Goal: Check status: Check status

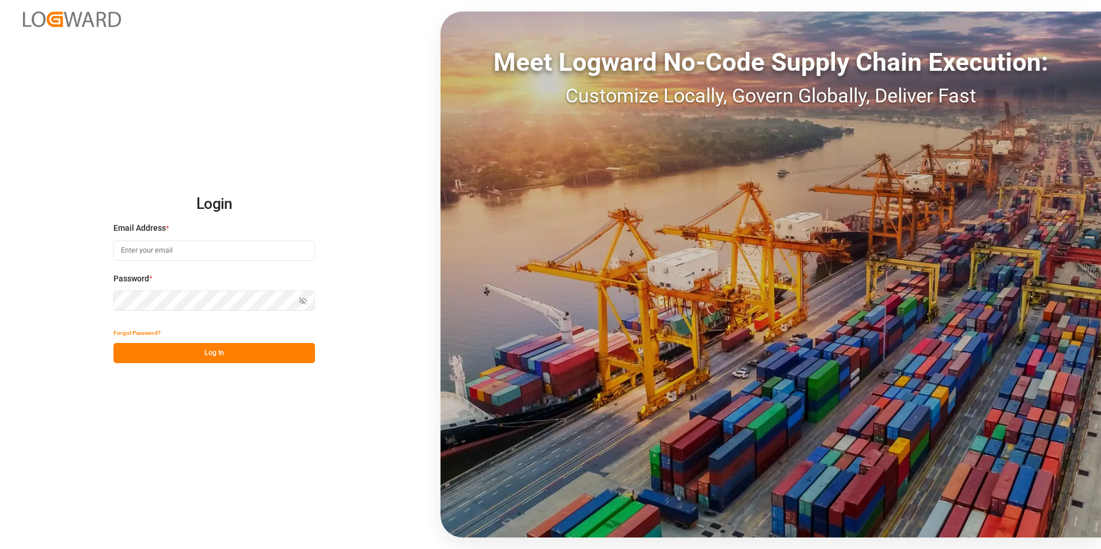
type input "[PERSON_NAME][EMAIL_ADDRESS][DOMAIN_NAME]"
click at [277, 349] on button "Log In" at bounding box center [213, 353] width 201 height 20
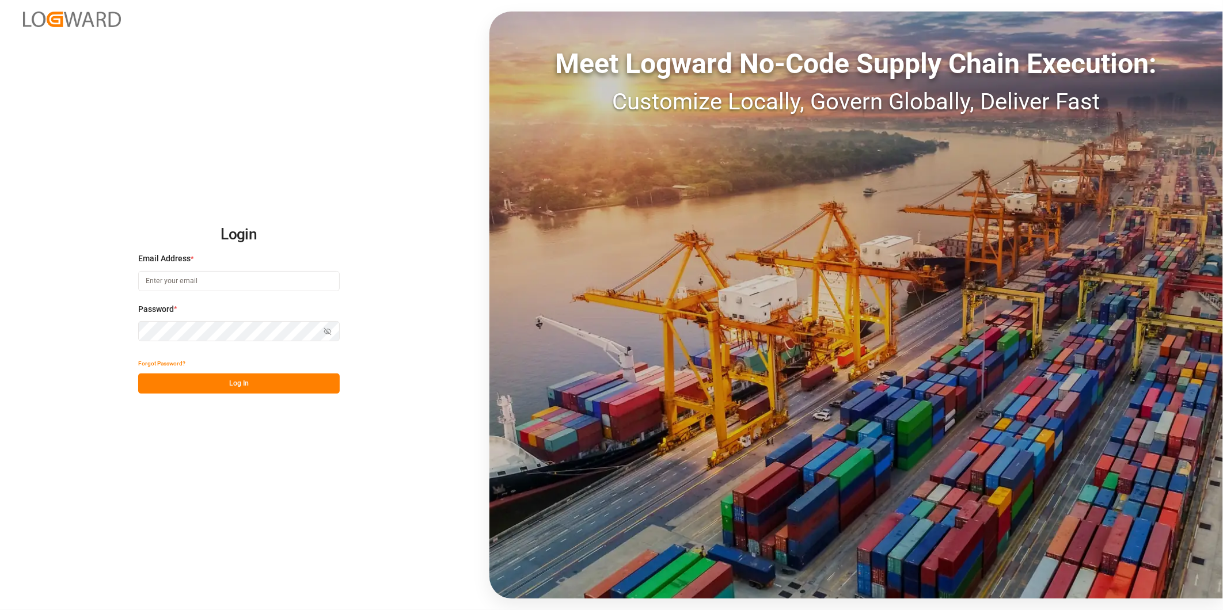
type input "[PERSON_NAME][EMAIL_ADDRESS][DOMAIN_NAME]"
click at [214, 385] on button "Log In" at bounding box center [238, 384] width 201 height 20
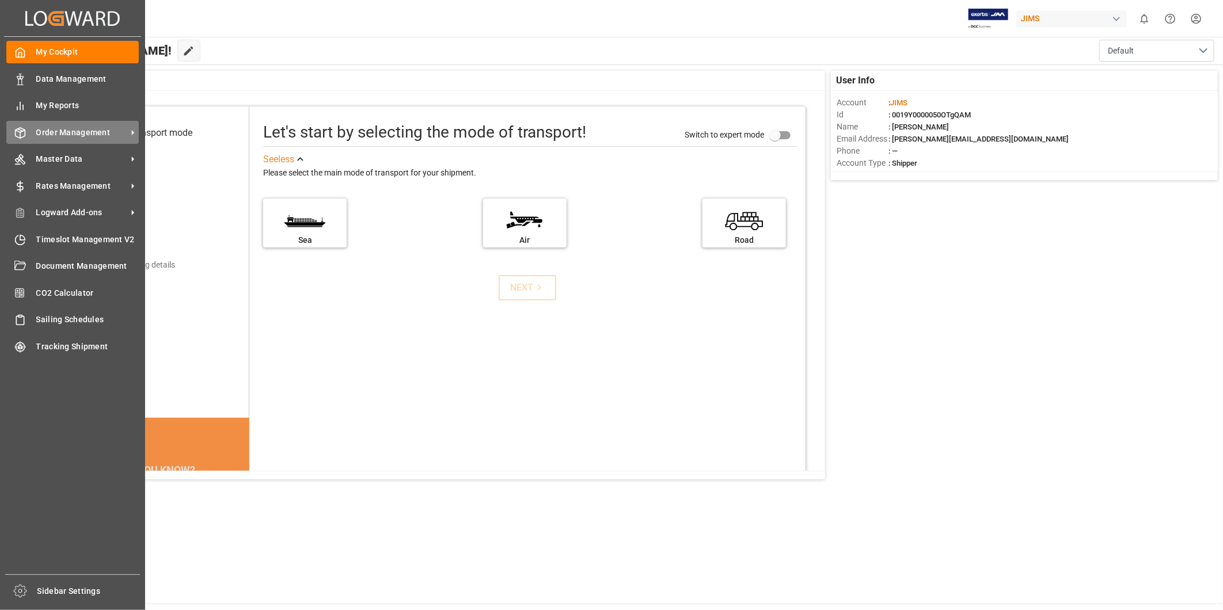
click at [53, 131] on span "Order Management" at bounding box center [81, 133] width 91 height 12
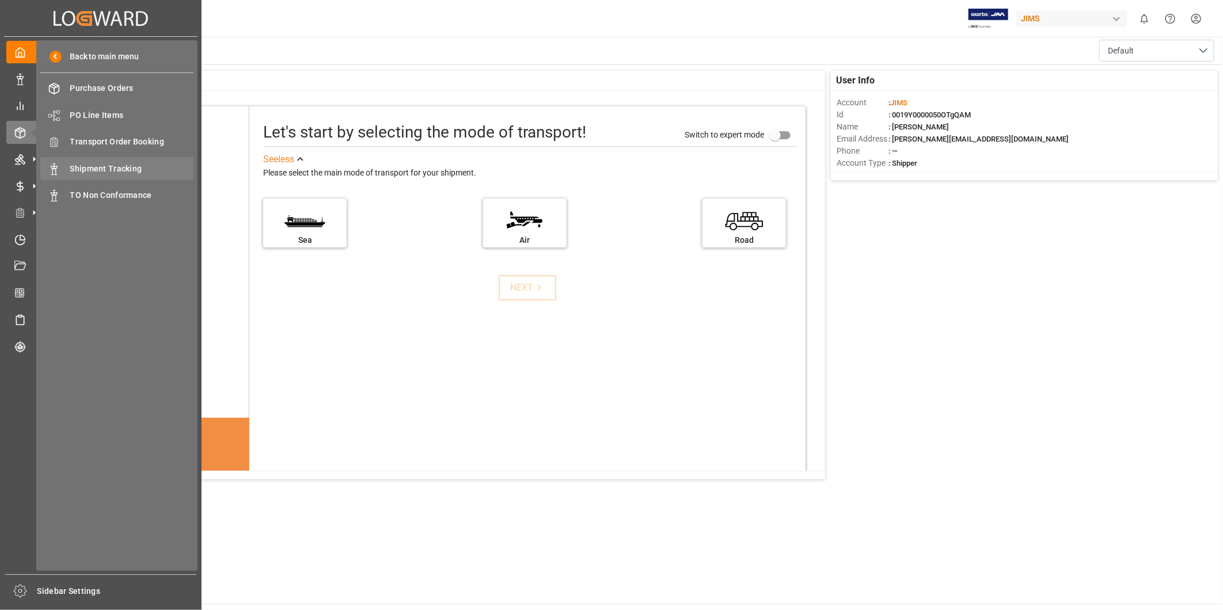
click at [71, 175] on div "Shipment Tracking Shipment Tracking" at bounding box center [116, 168] width 153 height 22
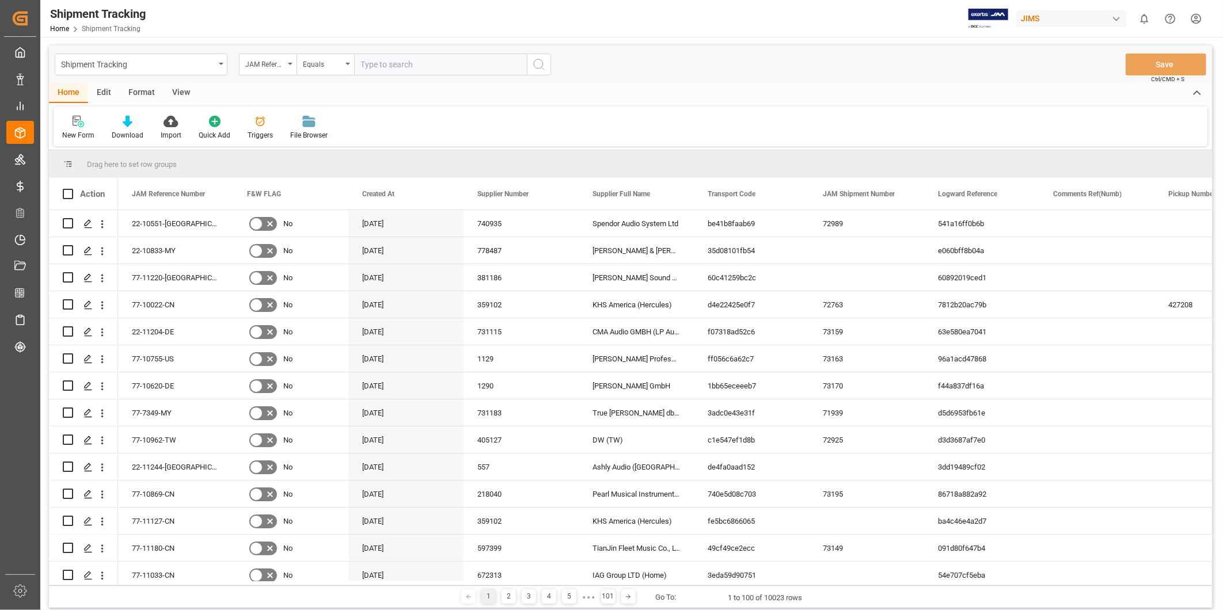
click at [388, 64] on input "text" at bounding box center [440, 65] width 173 height 22
type input "22-11135-US"
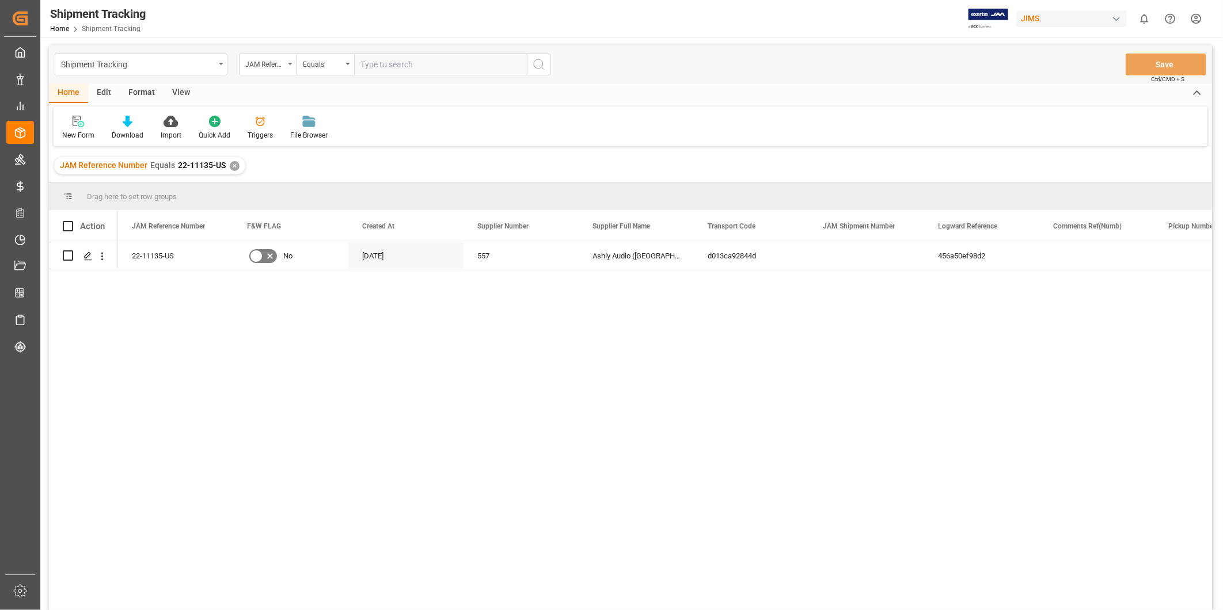
click at [181, 86] on div "View" at bounding box center [180, 93] width 35 height 20
click at [79, 136] on div "Default" at bounding box center [73, 135] width 22 height 10
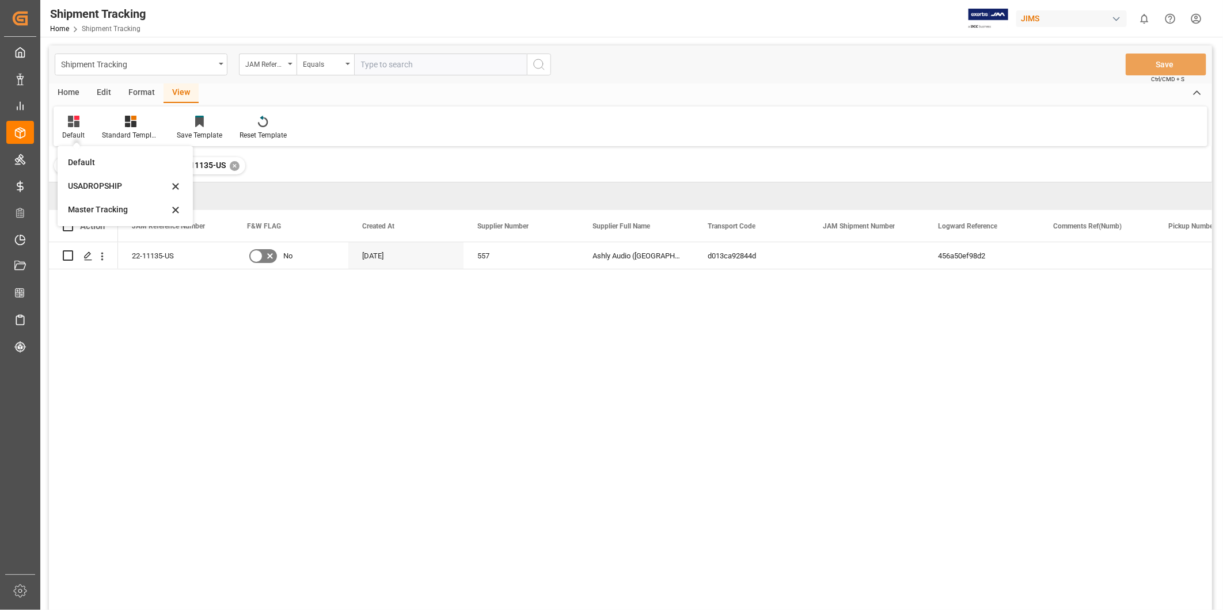
click at [92, 204] on div "Master Tracking" at bounding box center [118, 210] width 101 height 12
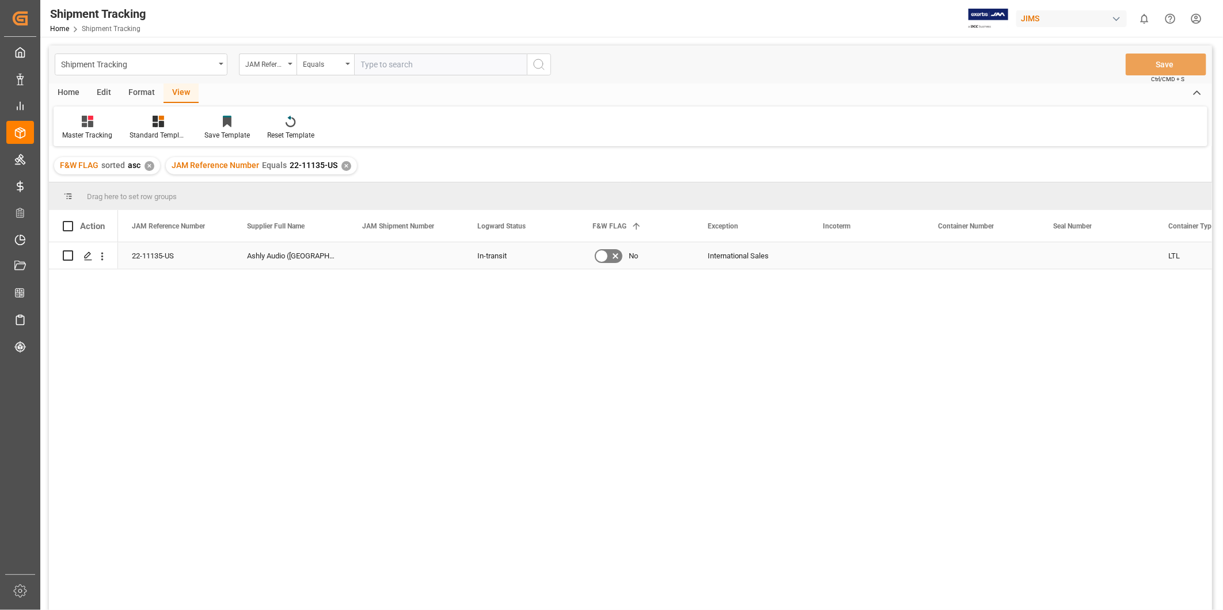
click at [804, 252] on div "International Sales" at bounding box center [751, 255] width 115 height 26
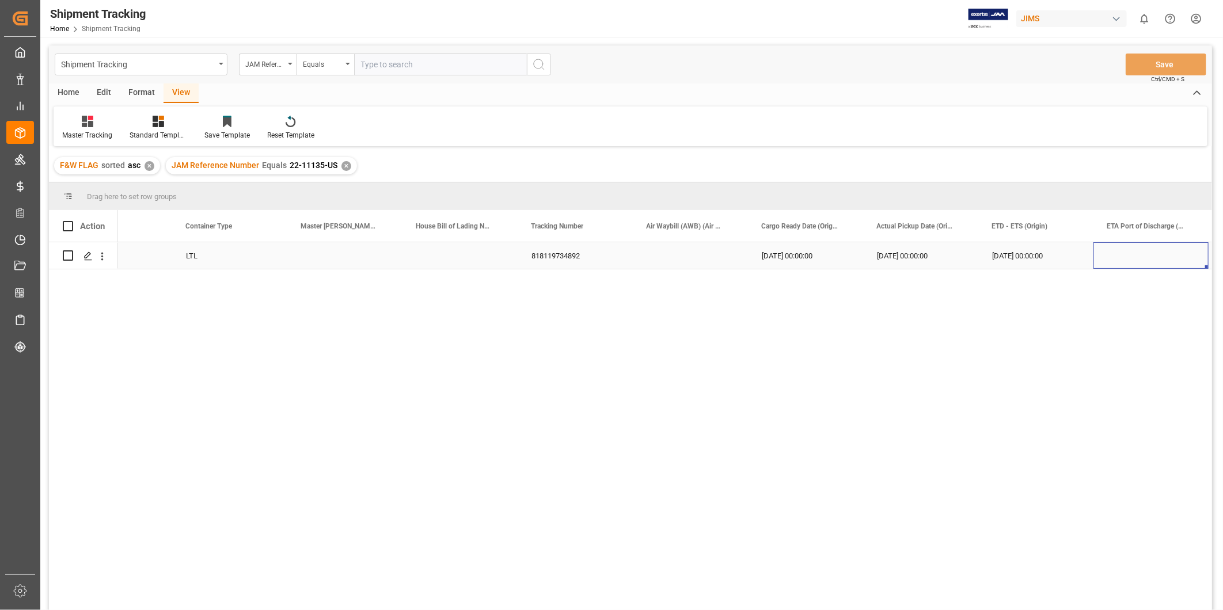
scroll to position [0, 1097]
click at [1141, 250] on div "[DATE] 00:00:00" at bounding box center [1150, 255] width 115 height 26
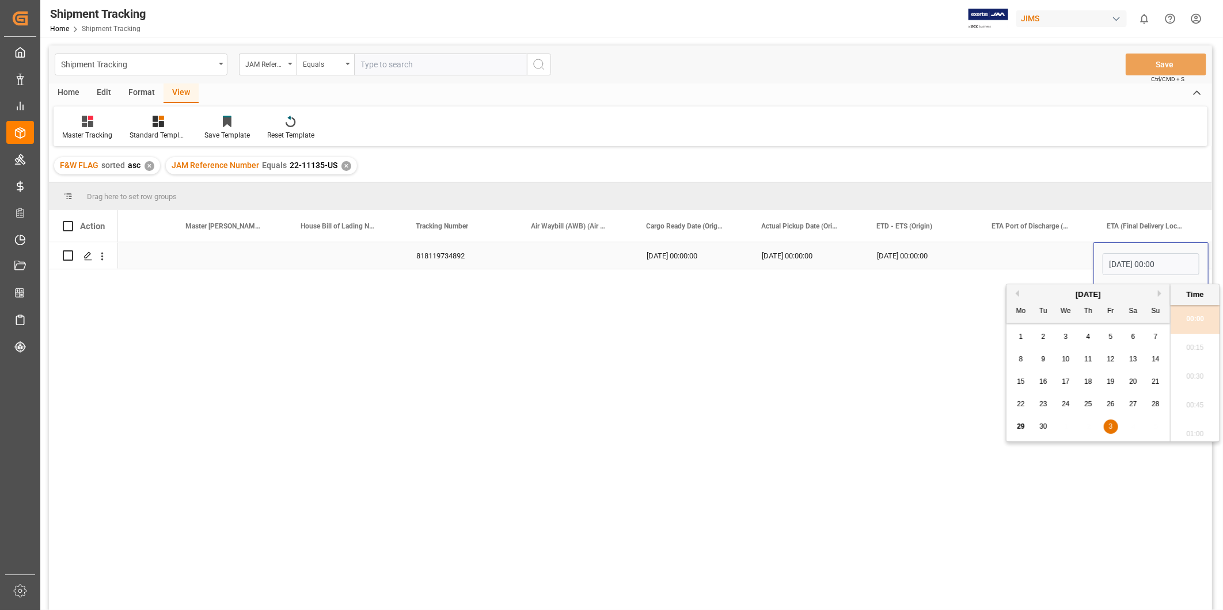
scroll to position [867, 0]
click at [1130, 385] on span "20" at bounding box center [1132, 382] width 7 height 8
type input "[DATE] 00:00"
click at [1040, 257] on div "Press SPACE to select this row." at bounding box center [1035, 255] width 115 height 26
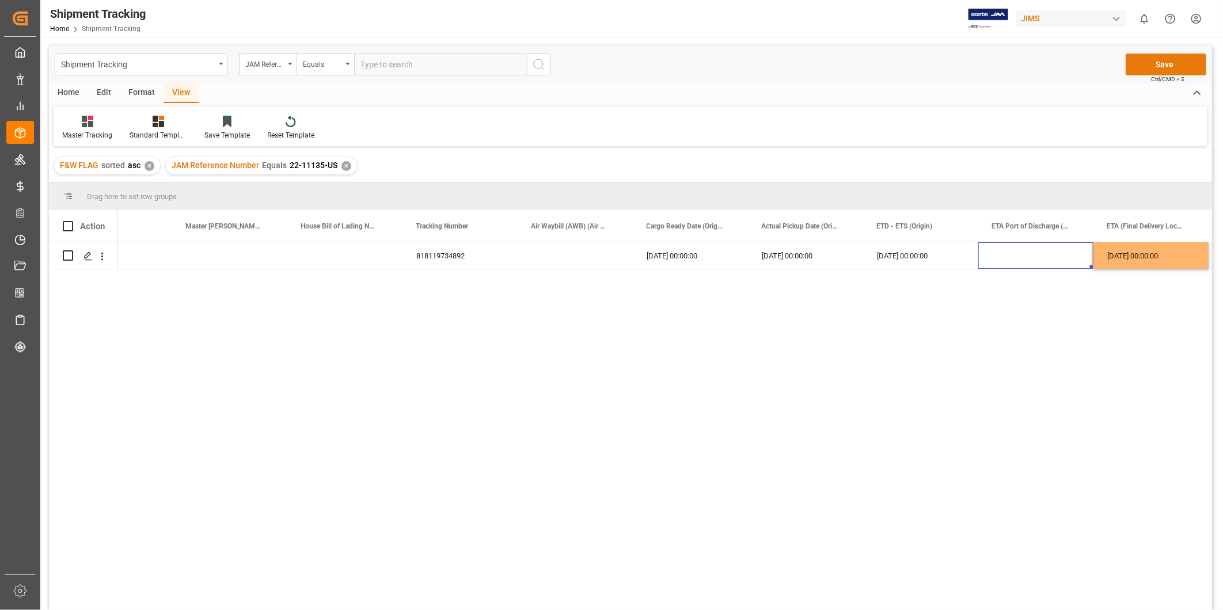
click at [1158, 66] on button "Save" at bounding box center [1165, 65] width 81 height 22
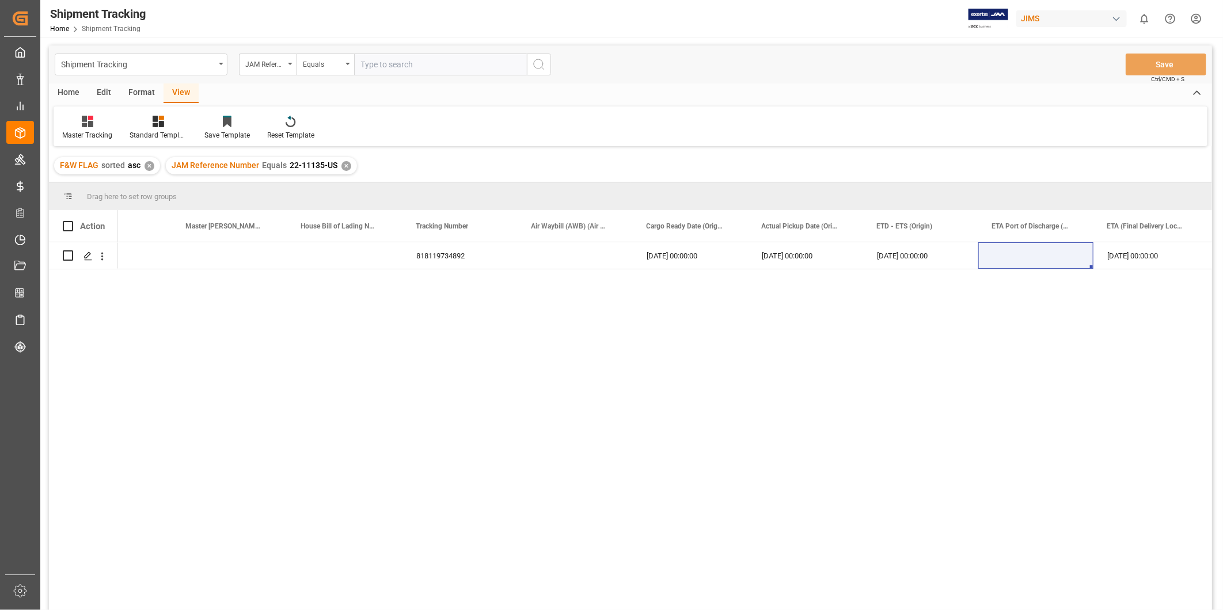
click at [342, 168] on div "✕" at bounding box center [346, 166] width 10 height 10
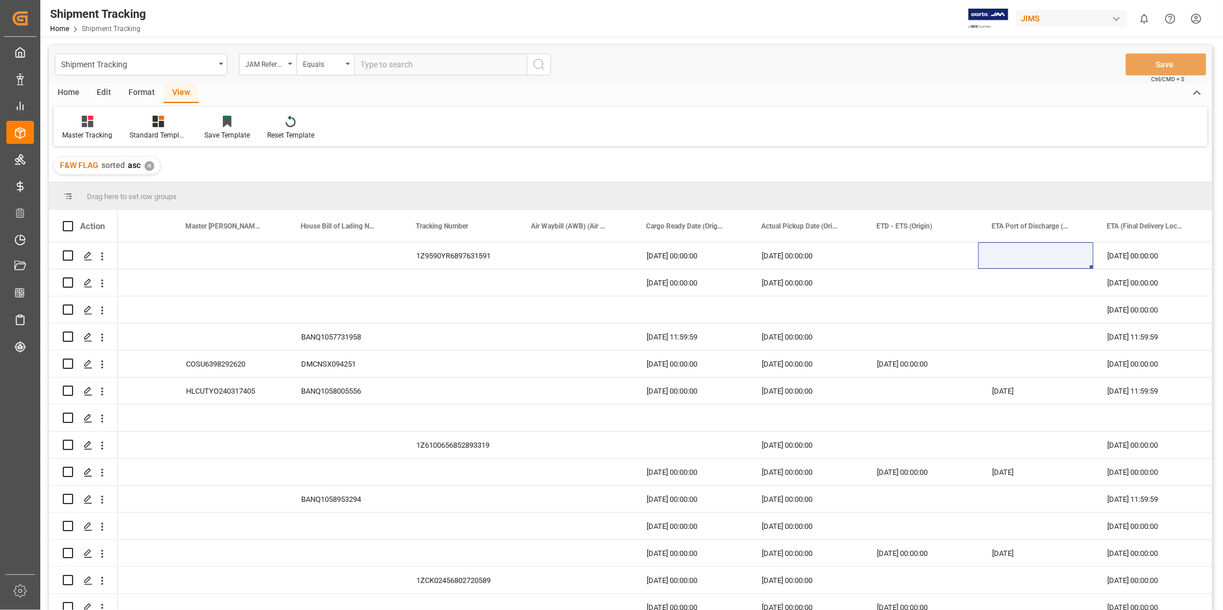
click at [153, 163] on div "✕" at bounding box center [149, 166] width 10 height 10
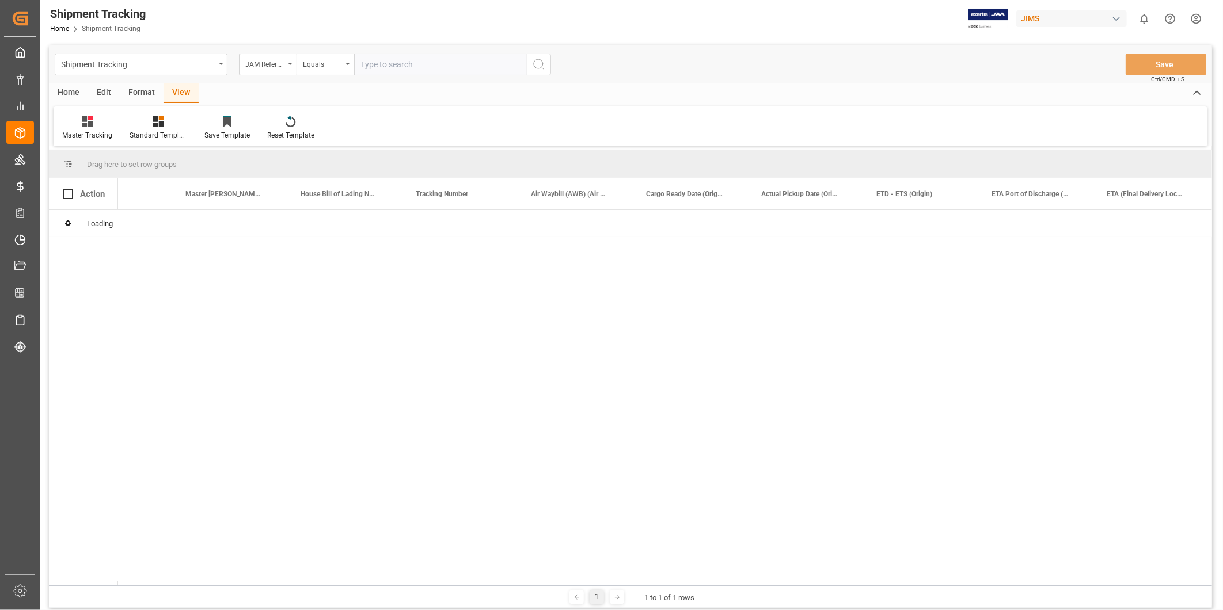
click at [399, 60] on input "text" at bounding box center [440, 65] width 173 height 22
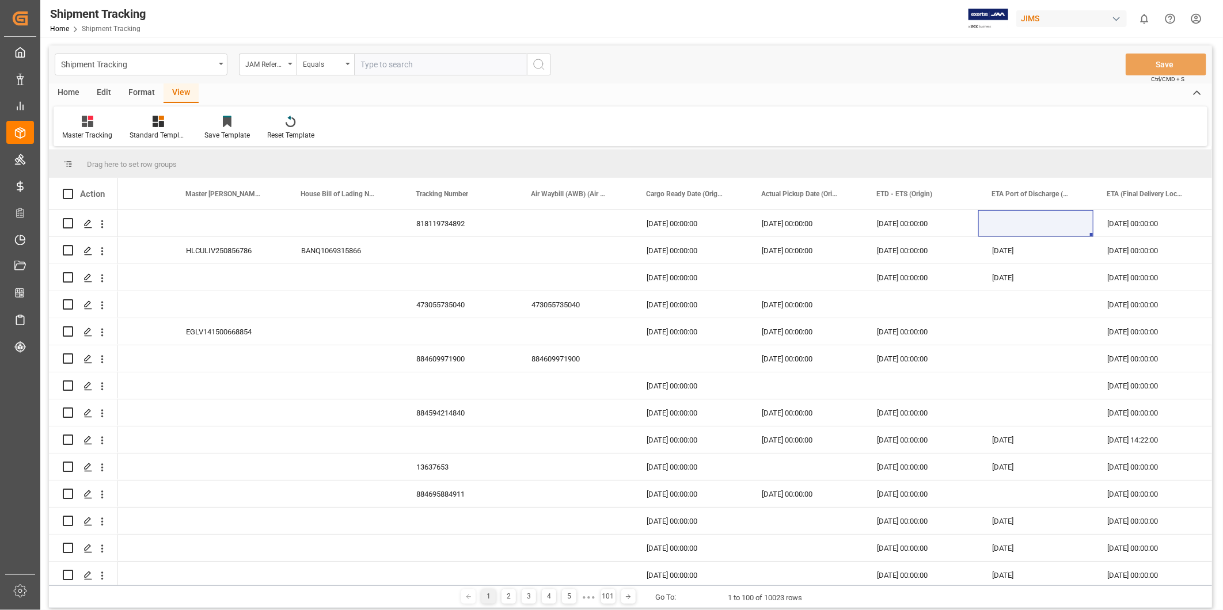
paste input "22-11119-[GEOGRAPHIC_DATA]"
type input "22-11119-[GEOGRAPHIC_DATA]"
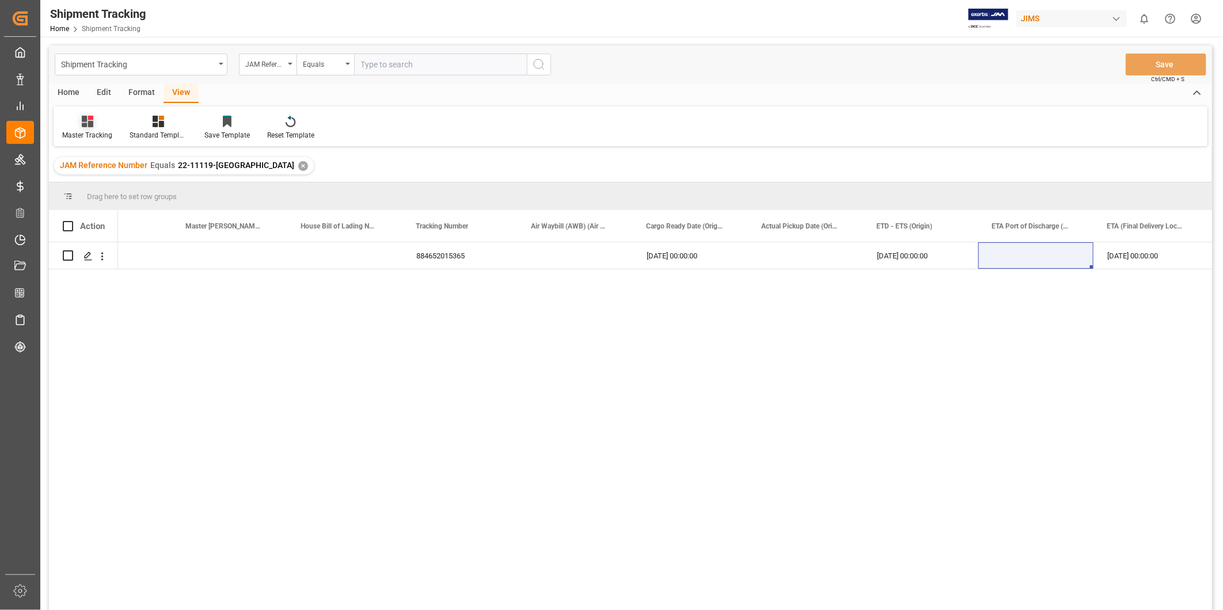
click at [82, 133] on div "Master Tracking" at bounding box center [87, 135] width 50 height 10
click at [89, 206] on div "Master Tracking" at bounding box center [121, 210] width 101 height 12
click at [908, 253] on div "[DATE] 00:00:00" at bounding box center [920, 255] width 115 height 26
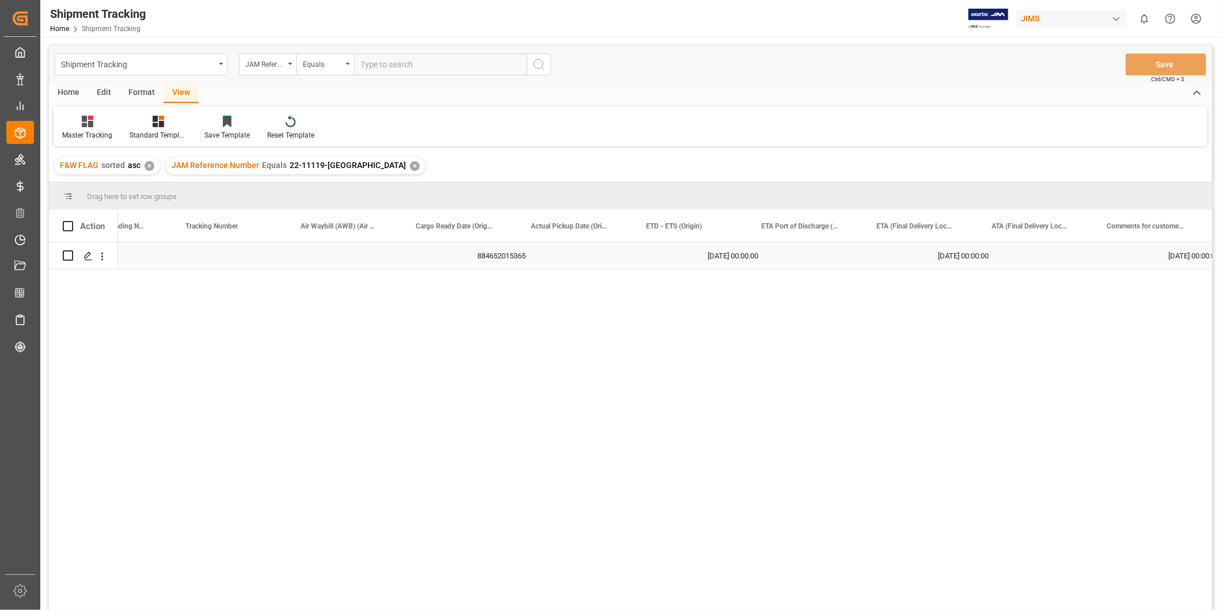
scroll to position [0, 1324]
click at [908, 254] on div "[DATE] 00:00:00" at bounding box center [923, 255] width 115 height 26
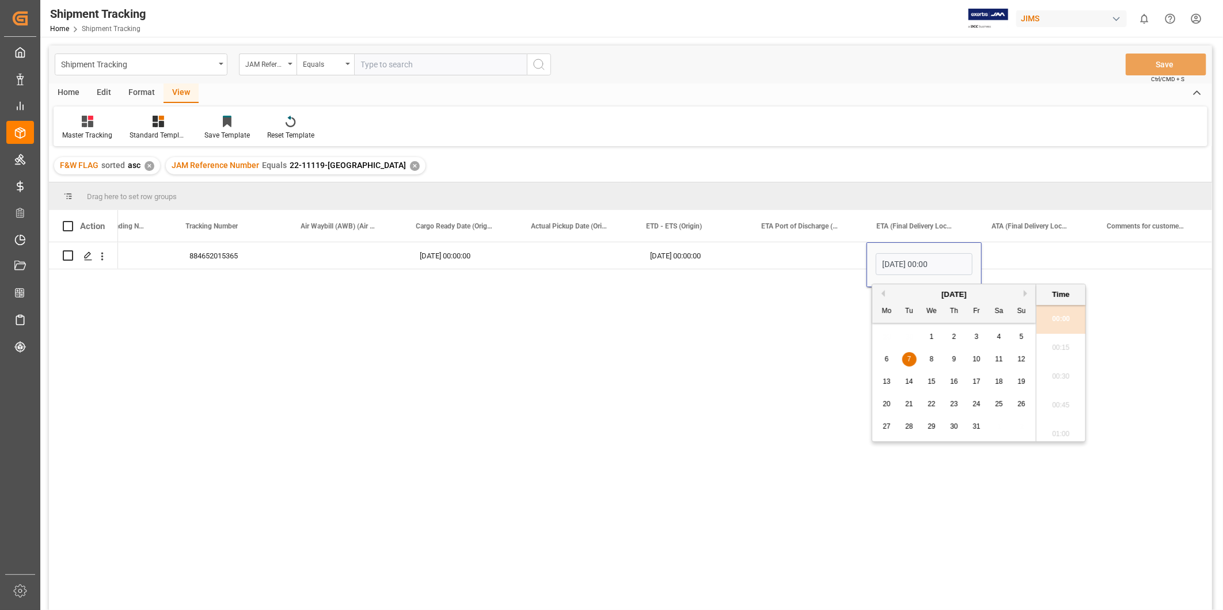
click at [884, 404] on span "20" at bounding box center [885, 404] width 7 height 8
type input "[DATE] 00:00"
click at [1041, 255] on div "Press SPACE to select this row." at bounding box center [1038, 255] width 115 height 26
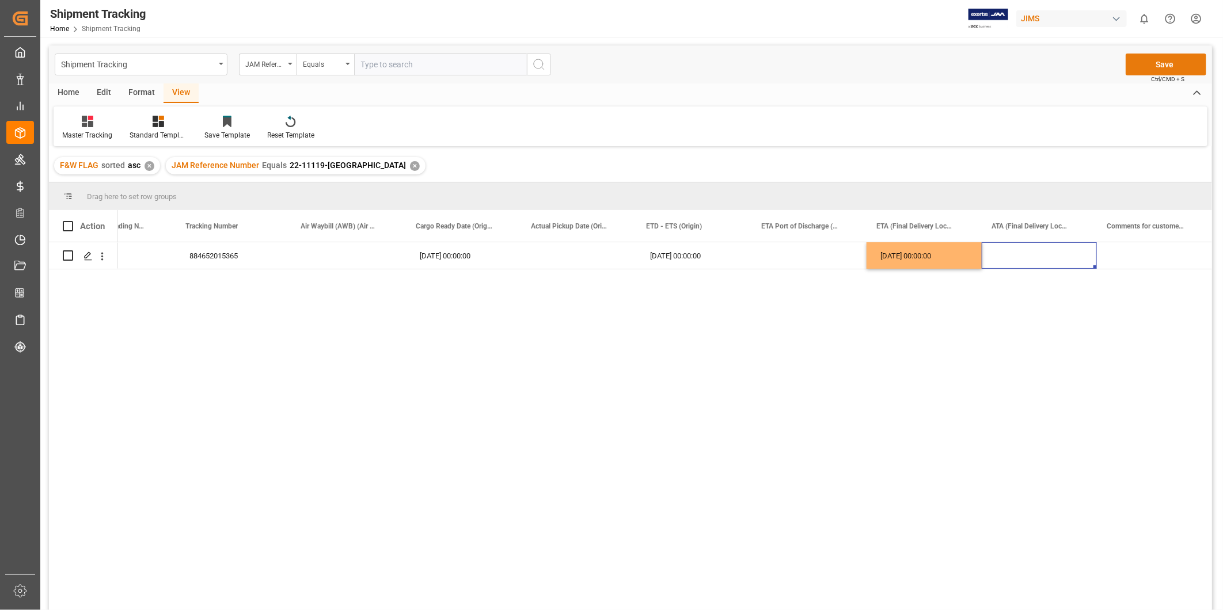
click at [1161, 67] on button "Save" at bounding box center [1165, 65] width 81 height 22
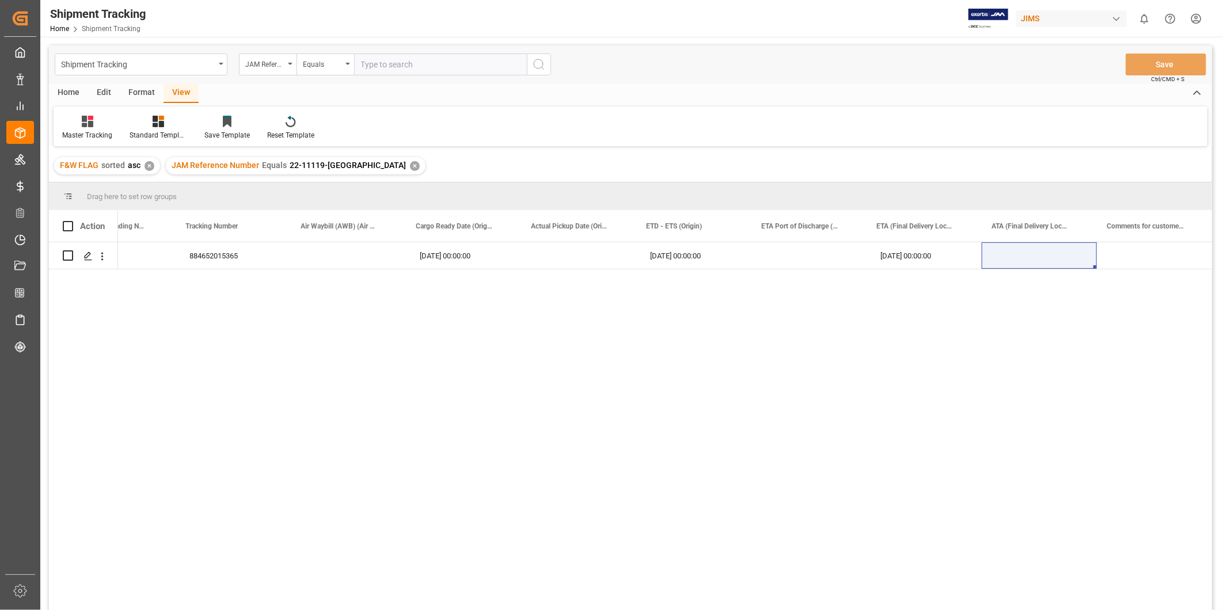
click at [708, 392] on div "884652015365 [DATE] 00:00:00 [DATE] 00:00:00 [DATE] 00:00:00" at bounding box center [665, 429] width 1094 height 375
click at [410, 167] on div "✕" at bounding box center [415, 166] width 10 height 10
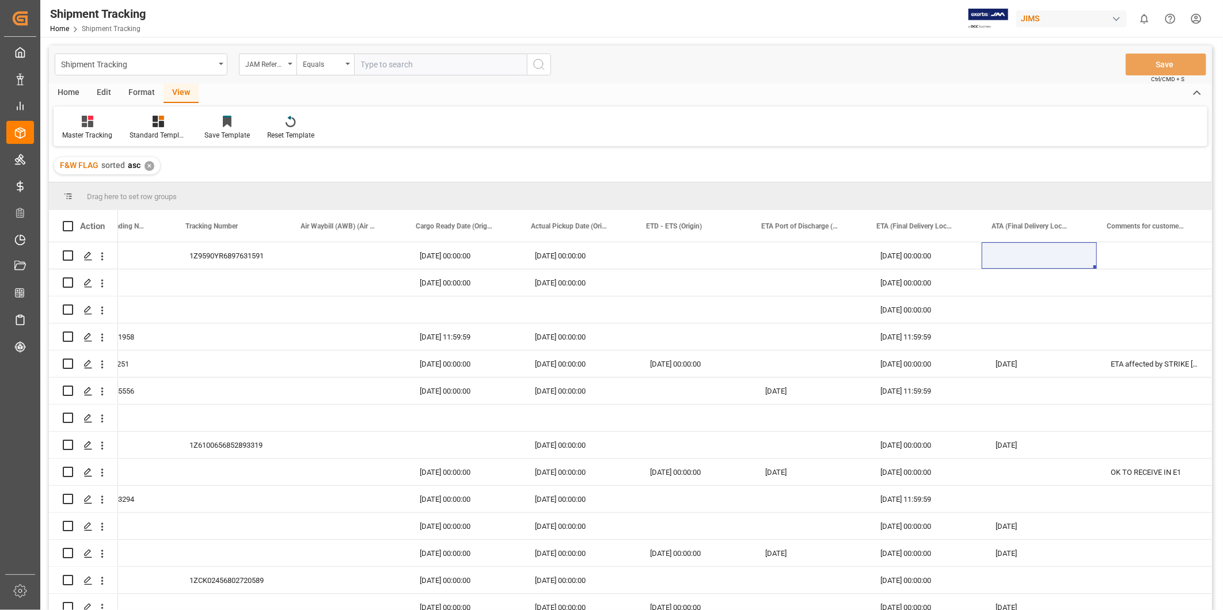
click at [148, 165] on div "✕" at bounding box center [149, 166] width 10 height 10
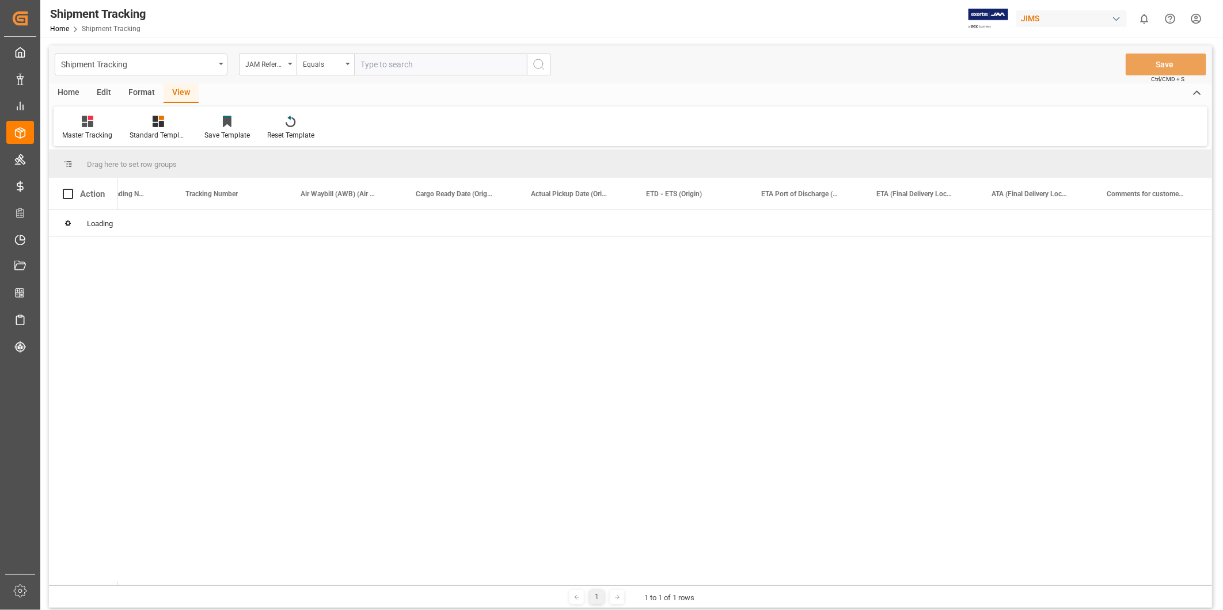
click at [451, 62] on input "text" at bounding box center [440, 65] width 173 height 22
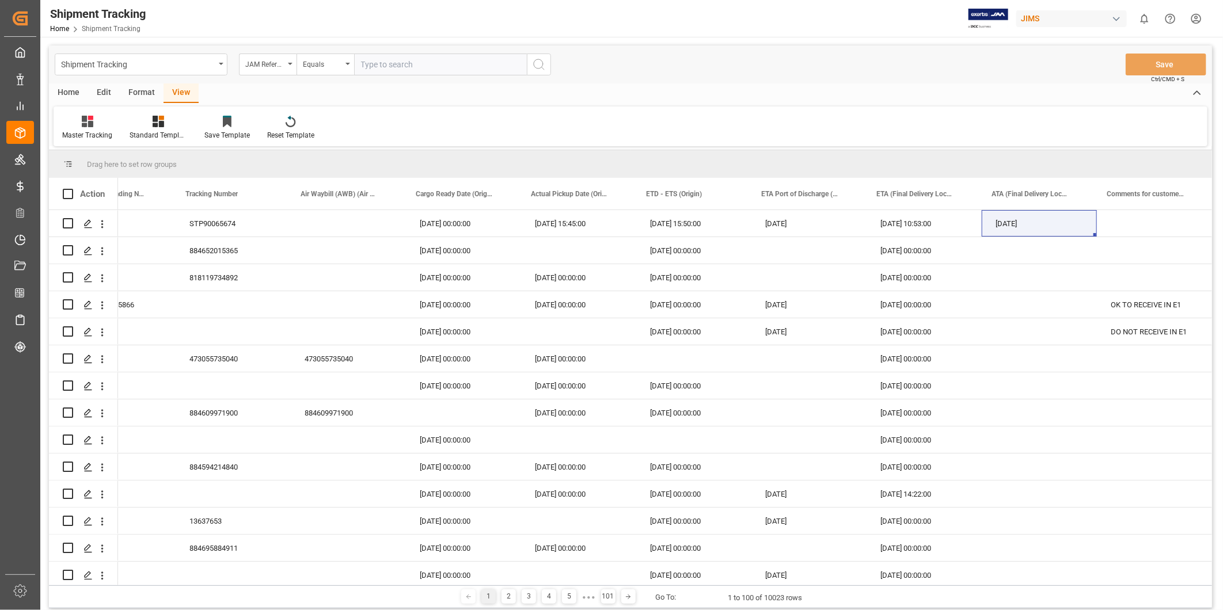
paste input "22-11112-CN"
type input "22-11112-CN"
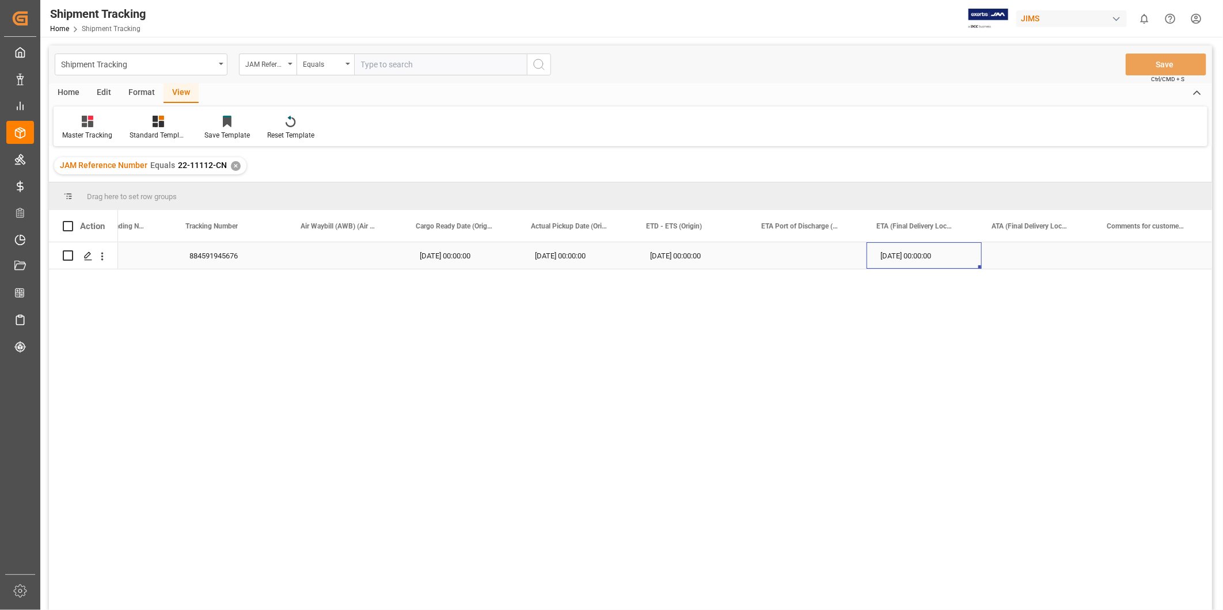
click at [930, 259] on div "[DATE] 00:00:00" at bounding box center [923, 255] width 115 height 26
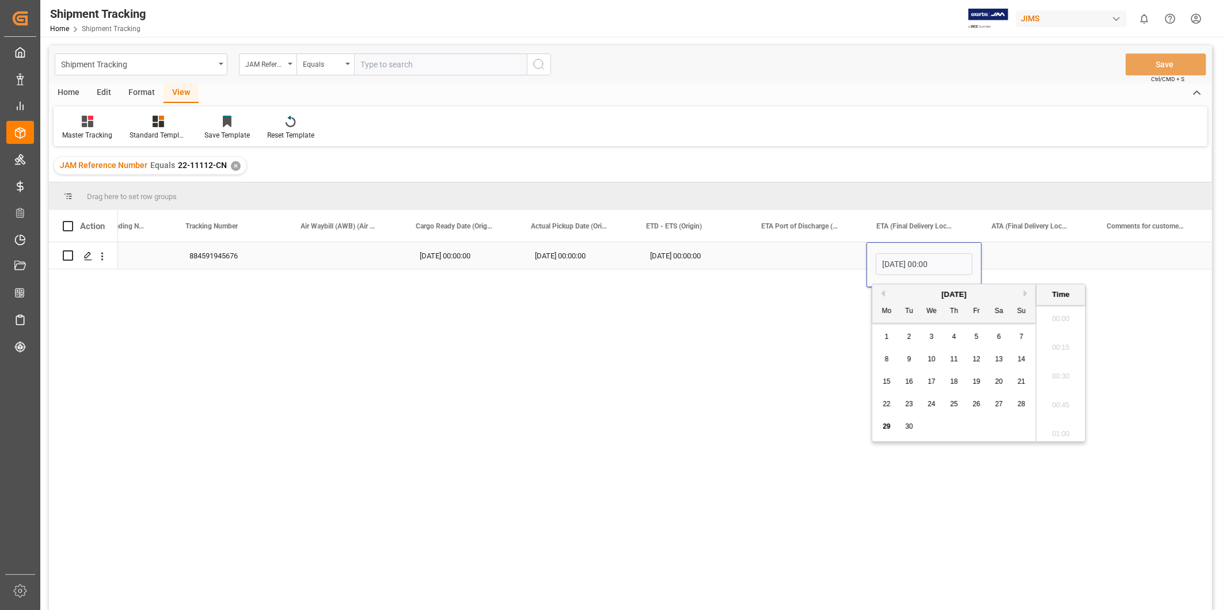
scroll to position [867, 0]
click at [1025, 292] on button "Next Month" at bounding box center [1026, 293] width 7 height 7
click at [892, 404] on div "20" at bounding box center [887, 405] width 14 height 14
type input "[DATE] 00:00"
click at [1022, 254] on div "Press SPACE to select this row." at bounding box center [1038, 255] width 115 height 26
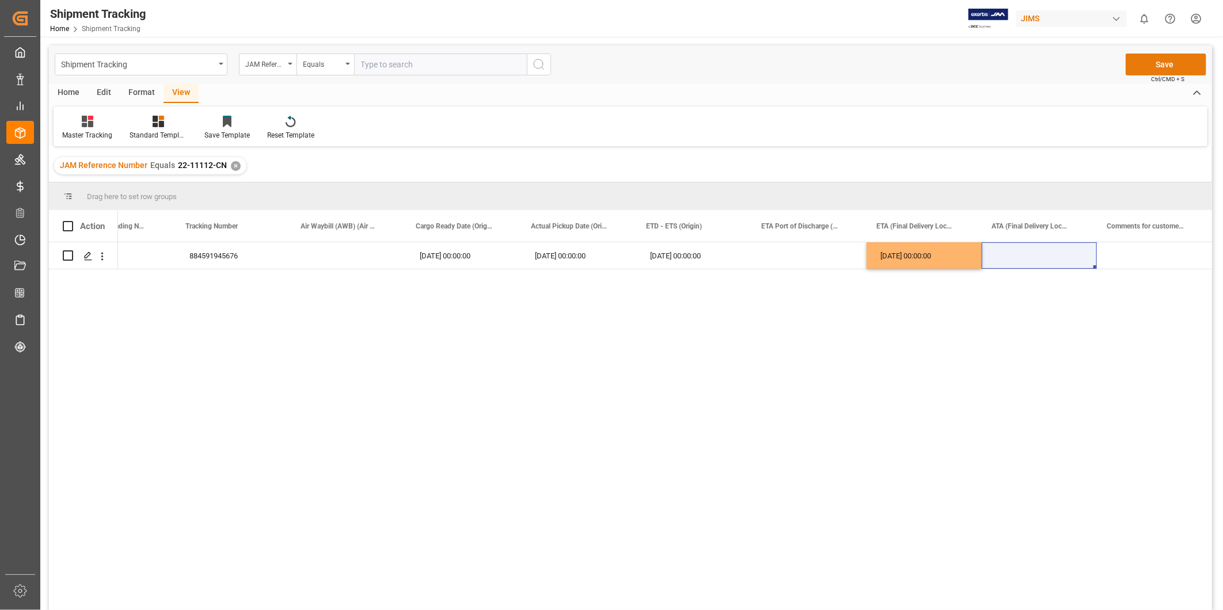
click at [1160, 63] on button "Save" at bounding box center [1165, 65] width 81 height 22
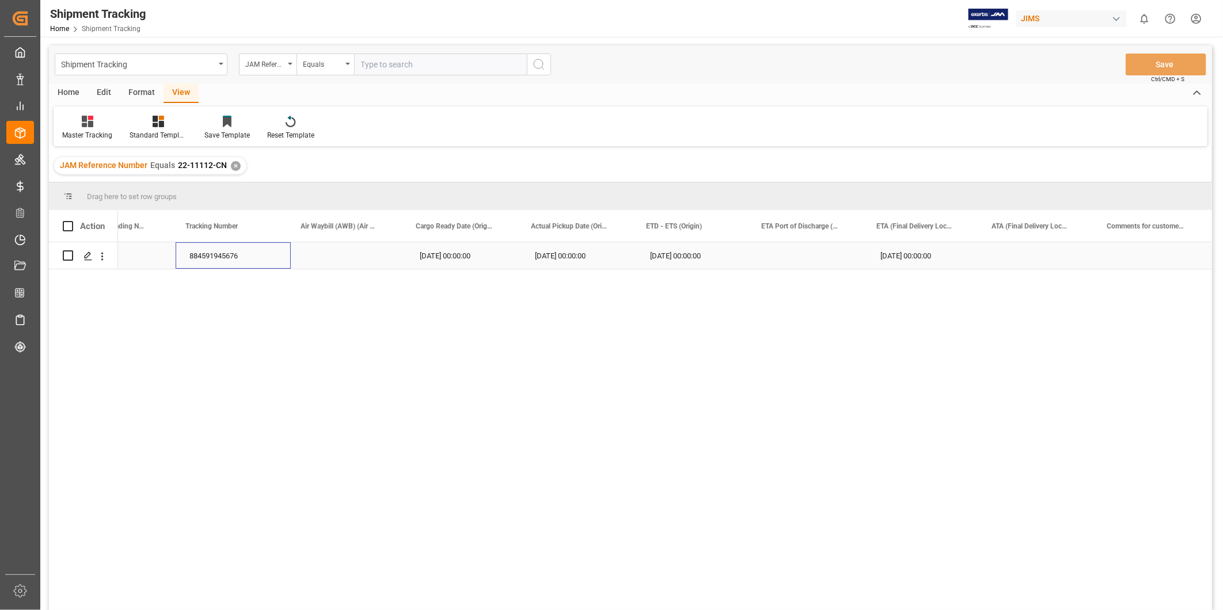
click at [199, 263] on div "884591945676" at bounding box center [233, 255] width 115 height 26
click at [234, 166] on div "✕" at bounding box center [236, 166] width 10 height 10
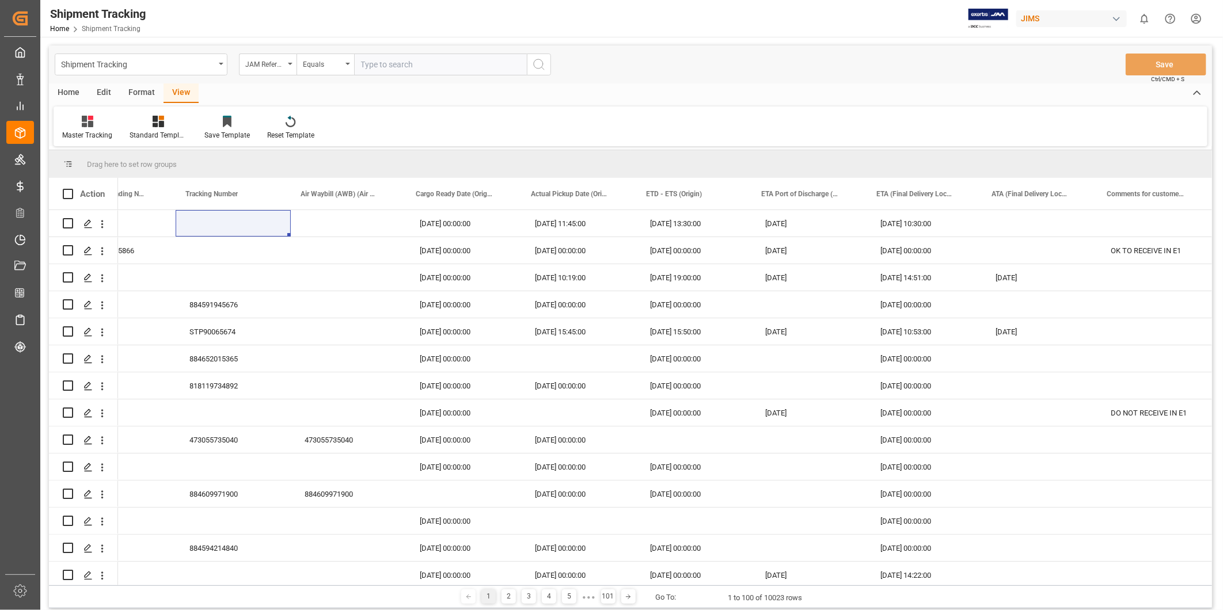
click at [442, 67] on input "text" at bounding box center [440, 65] width 173 height 22
paste input "22-11137-[GEOGRAPHIC_DATA]"
type input "22-11137-[GEOGRAPHIC_DATA]"
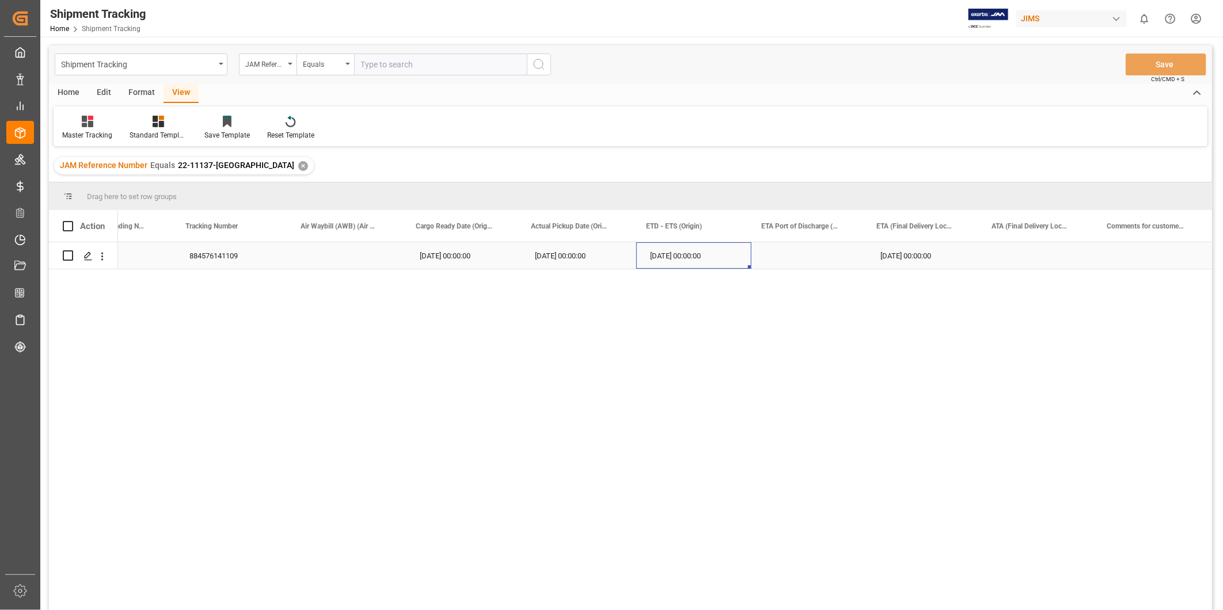
click at [675, 265] on div "[DATE] 00:00:00" at bounding box center [693, 255] width 115 height 26
click at [934, 254] on div "[DATE] 00:00:00" at bounding box center [923, 255] width 115 height 26
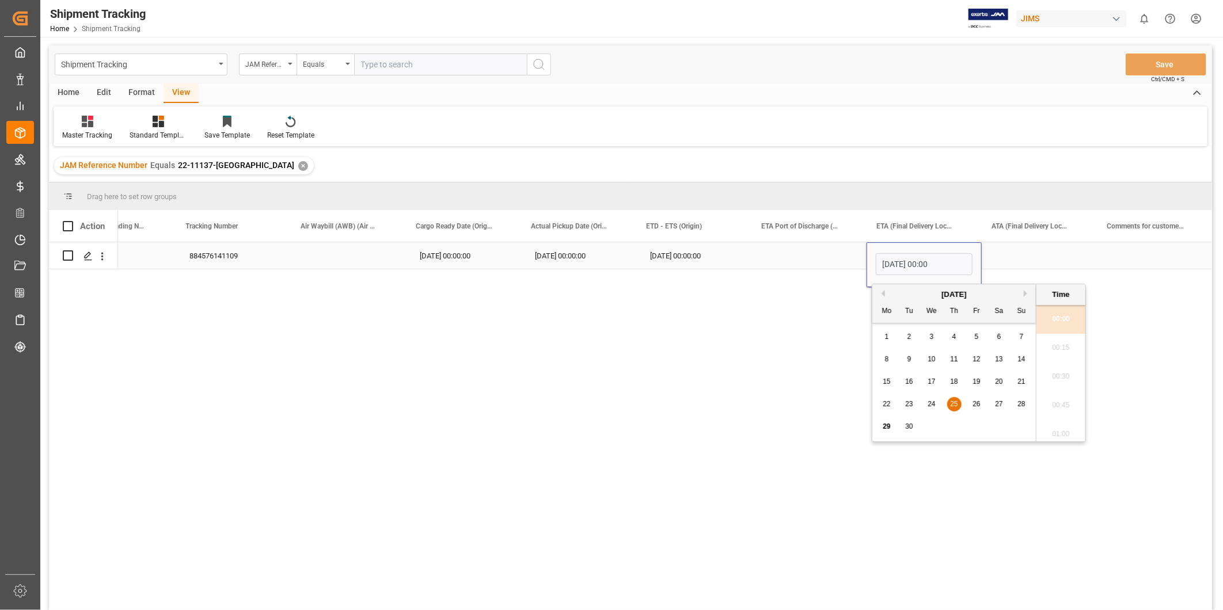
scroll to position [896, 0]
click at [1027, 291] on button "Next Month" at bounding box center [1026, 293] width 7 height 7
click at [889, 405] on span "20" at bounding box center [885, 404] width 7 height 8
type input "[DATE] 00:00"
click at [1006, 258] on div "Press SPACE to select this row." at bounding box center [1038, 255] width 115 height 26
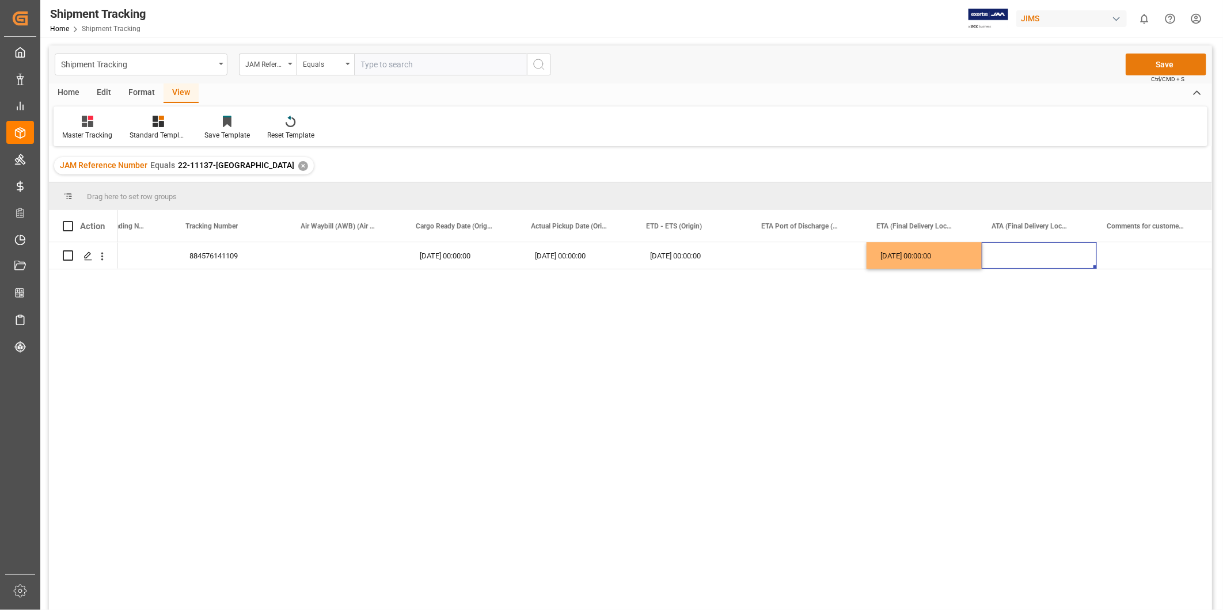
click at [1158, 70] on button "Save" at bounding box center [1165, 65] width 81 height 22
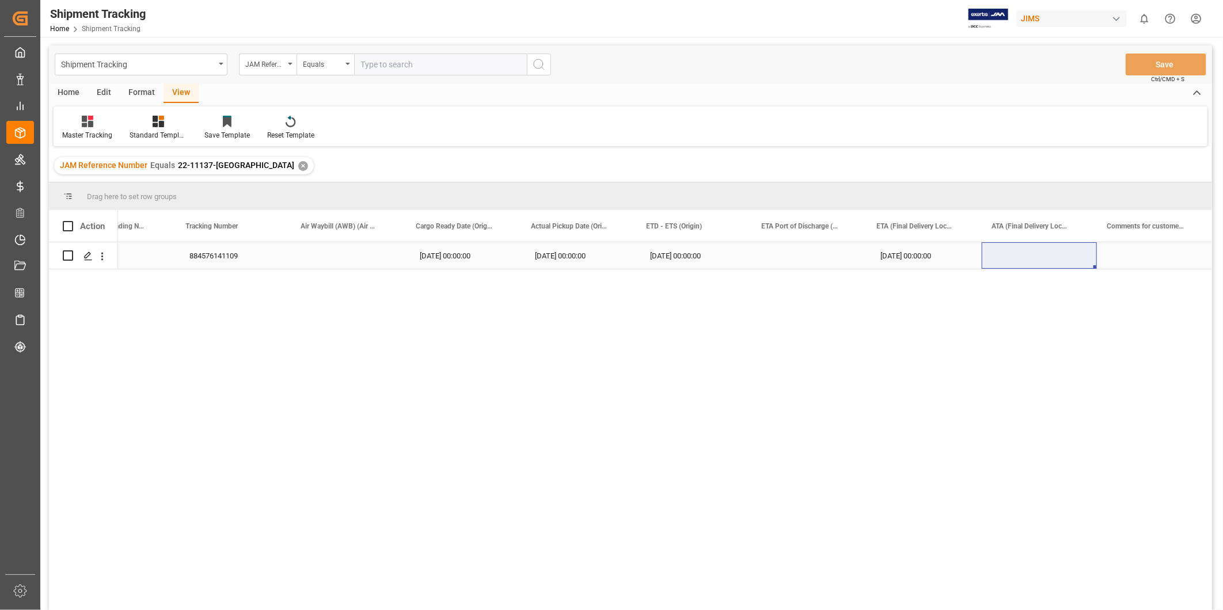
click at [936, 248] on div "[DATE] 00:00:00" at bounding box center [923, 255] width 115 height 26
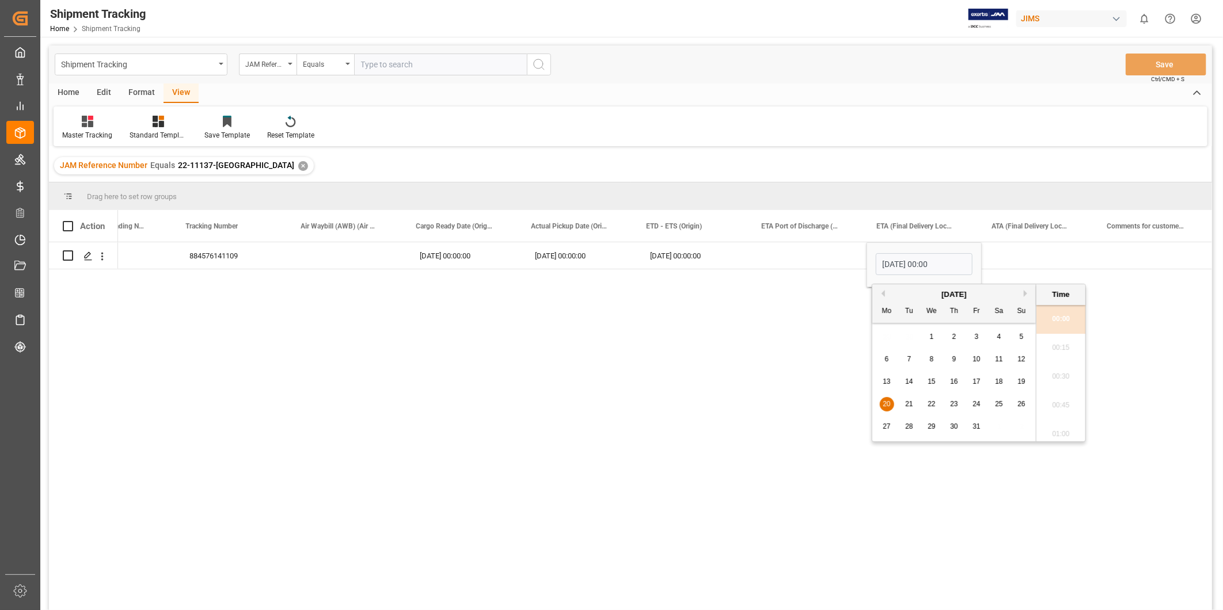
click at [884, 292] on div "[DATE]" at bounding box center [953, 295] width 163 height 12
click at [884, 292] on button "Previous Month" at bounding box center [881, 293] width 7 height 7
click at [975, 405] on span "26" at bounding box center [975, 404] width 7 height 8
type input "[DATE] 00:00"
click at [1036, 244] on div "Press SPACE to select this row." at bounding box center [1038, 255] width 115 height 26
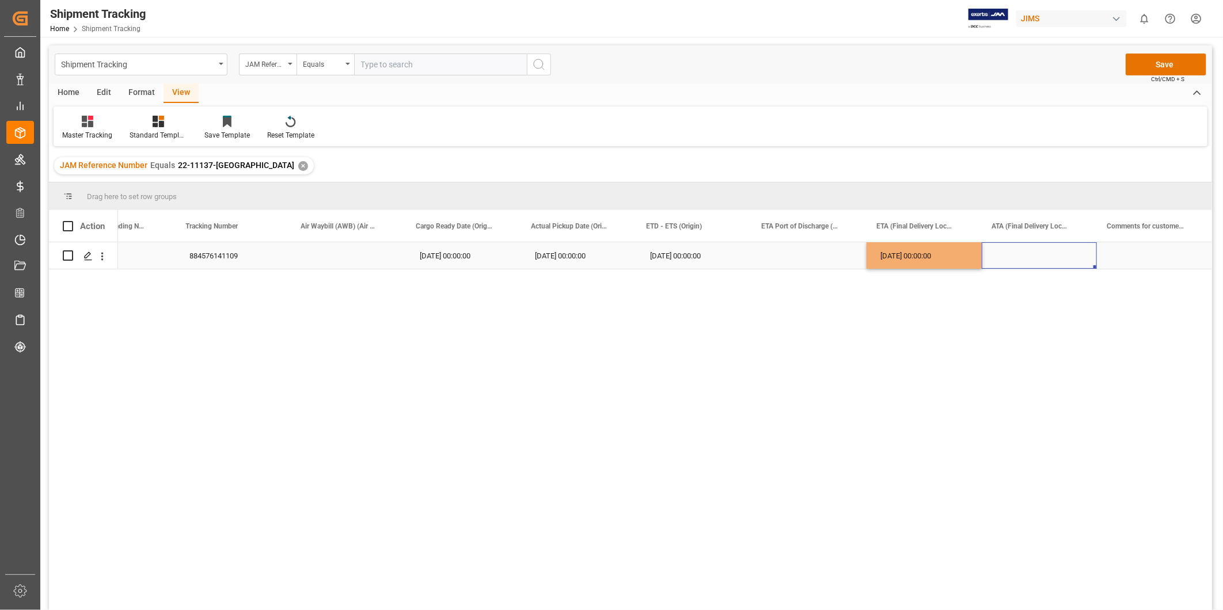
click at [931, 260] on div "[DATE] 00:00:00" at bounding box center [923, 255] width 115 height 26
click at [1002, 260] on div "Press SPACE to select this row." at bounding box center [1038, 255] width 115 height 26
click at [1163, 70] on button "Save" at bounding box center [1165, 65] width 81 height 22
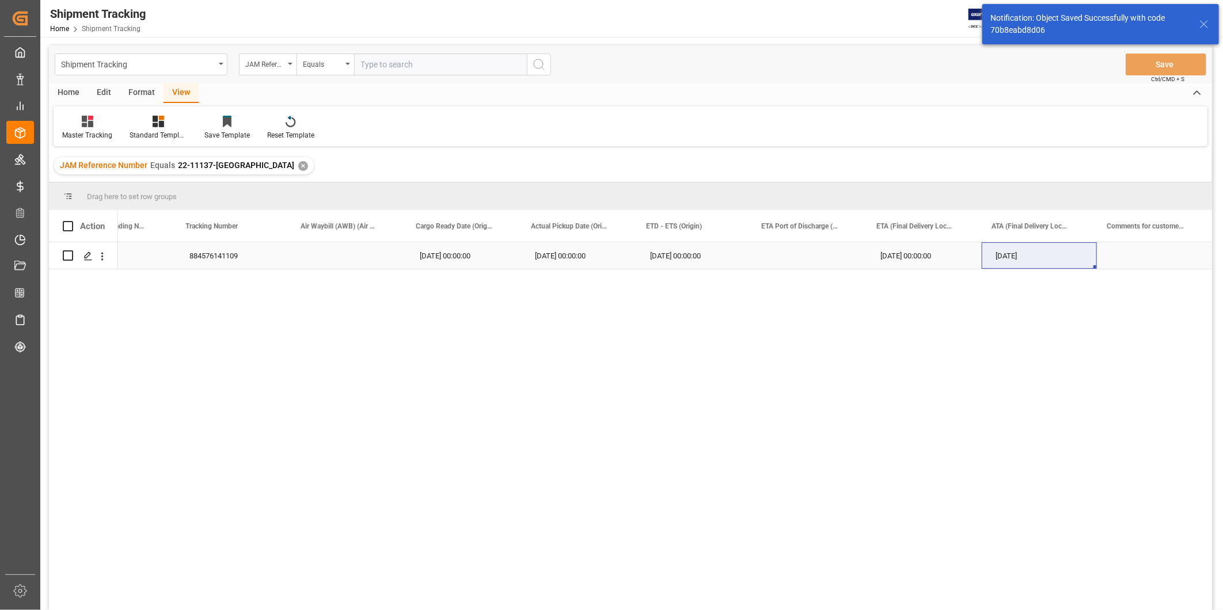
click at [744, 262] on div "[DATE] 00:00:00" at bounding box center [693, 255] width 115 height 26
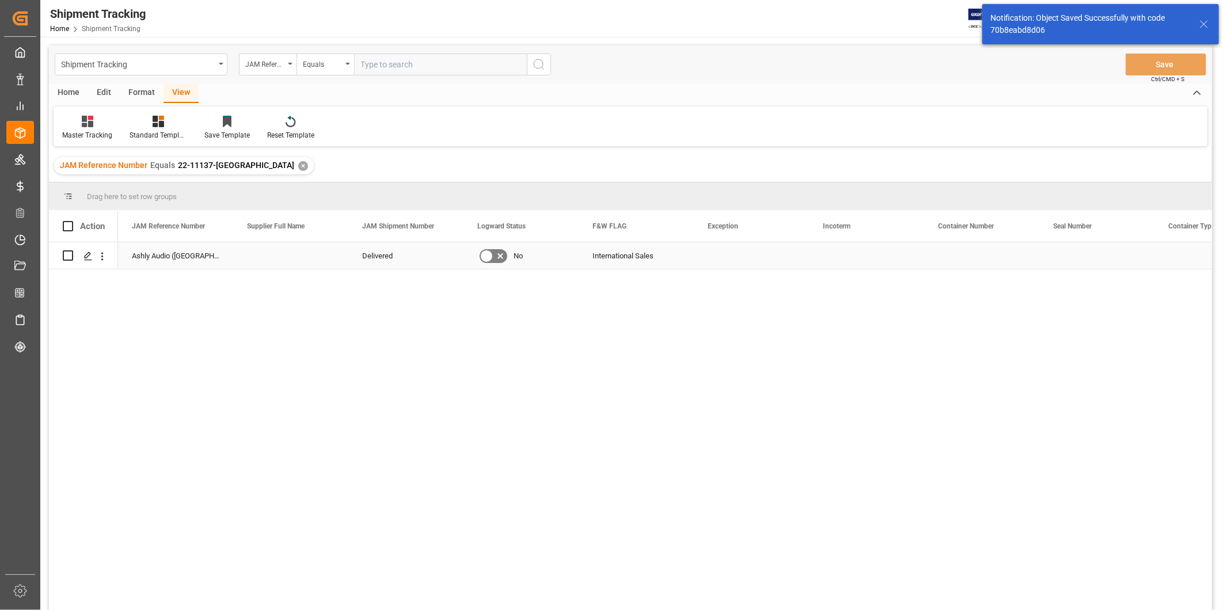
scroll to position [0, 0]
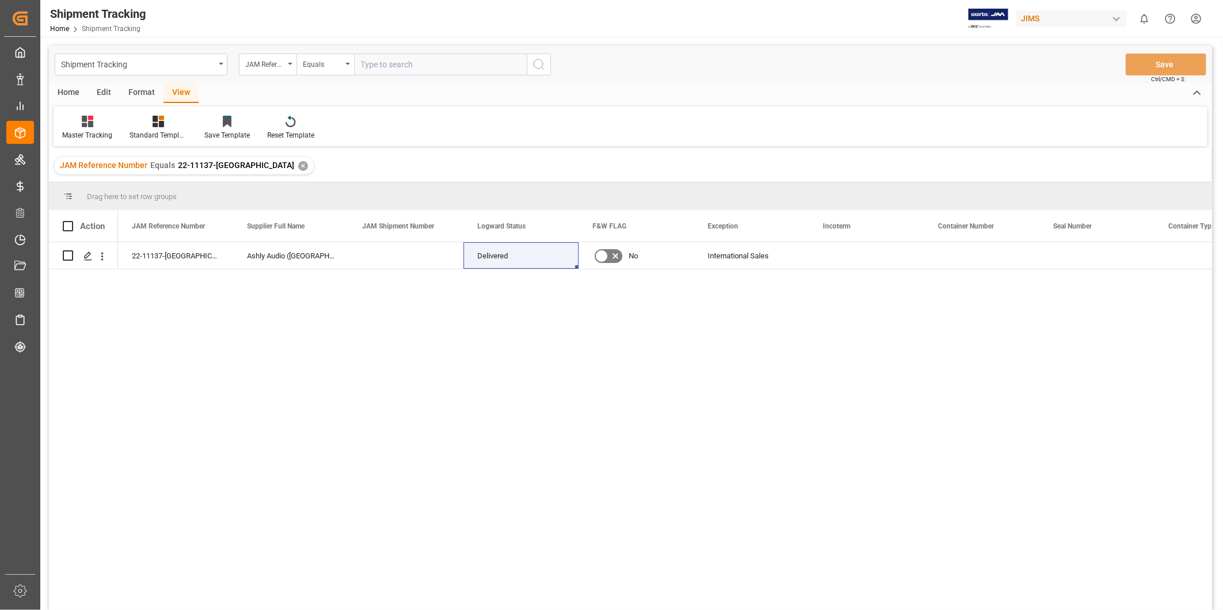
click at [298, 169] on div "✕" at bounding box center [303, 166] width 10 height 10
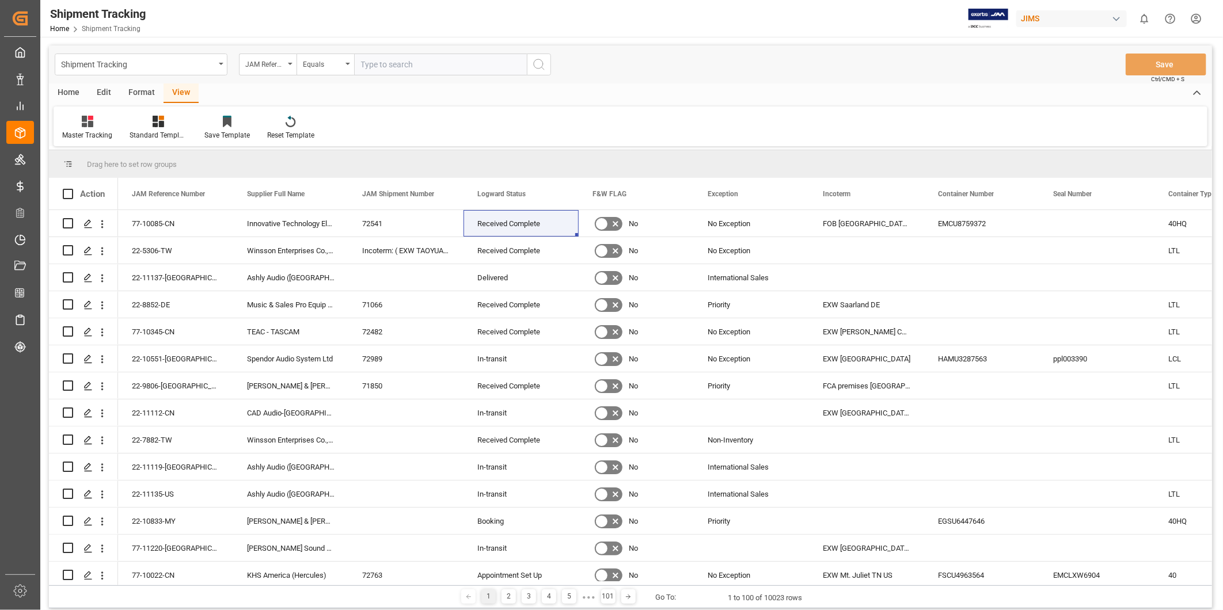
click at [414, 67] on input "text" at bounding box center [440, 65] width 173 height 22
paste input "77-9710-CN"
type input "77-9710-CN"
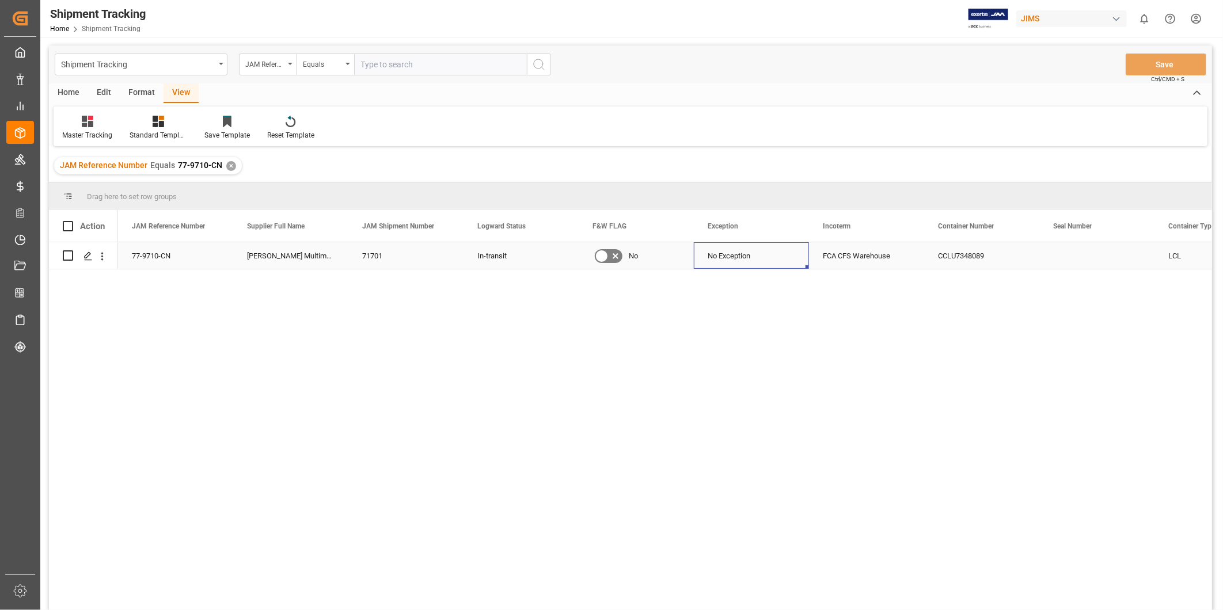
click at [781, 251] on div "No Exception" at bounding box center [750, 256] width 87 height 26
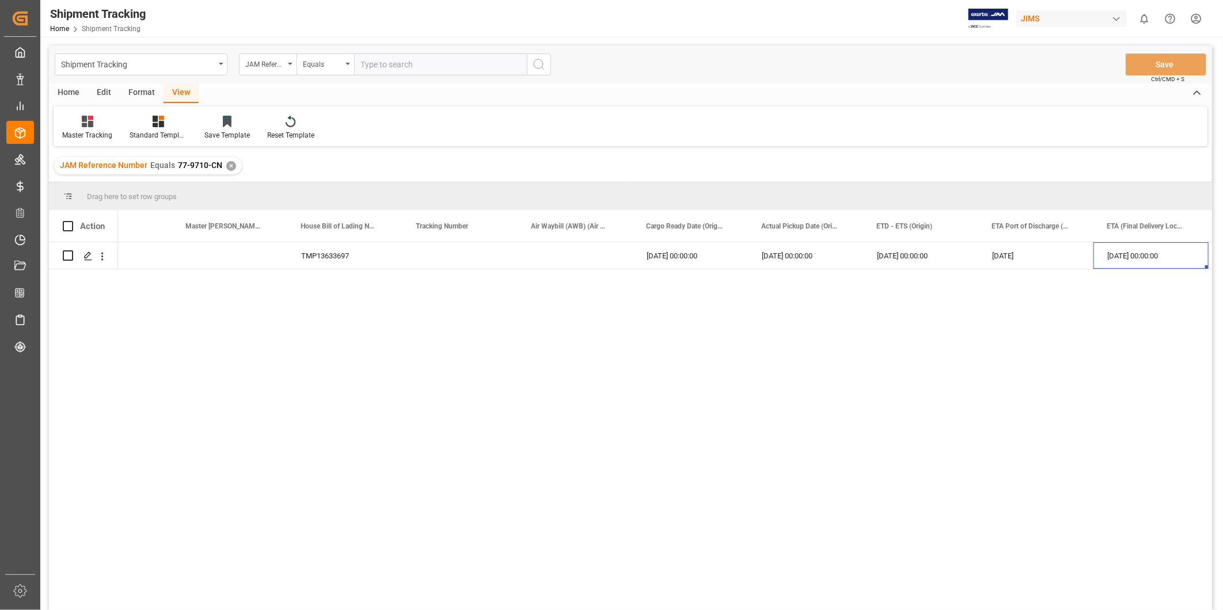
scroll to position [0, 1212]
click at [227, 165] on div "✕" at bounding box center [231, 166] width 10 height 10
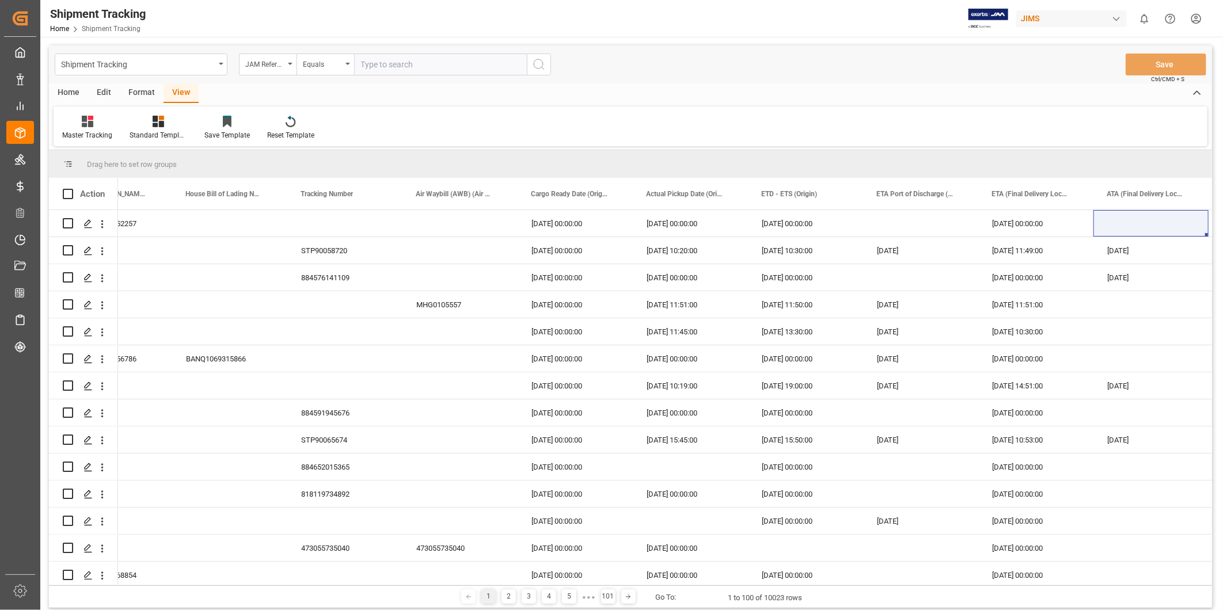
click at [407, 69] on input "text" at bounding box center [440, 65] width 173 height 22
paste input "77-9976-CN"
type input "77-9976-CN"
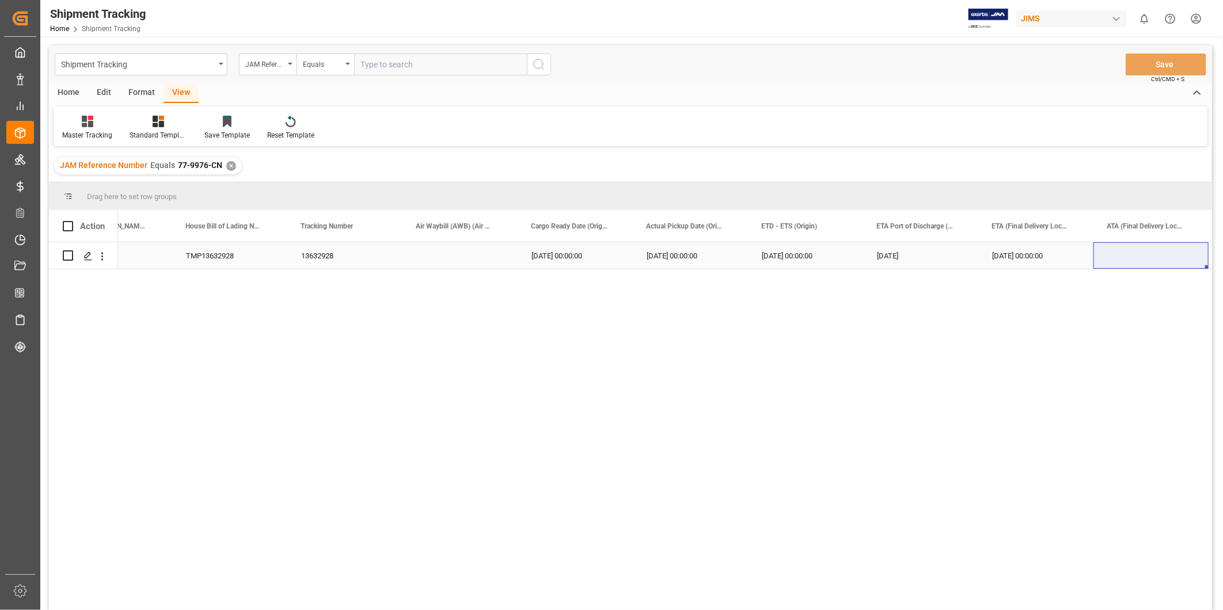
click at [1046, 262] on div "[DATE] 00:00:00" at bounding box center [1035, 255] width 115 height 26
click at [903, 260] on div "[DATE] 00:00:00" at bounding box center [923, 255] width 115 height 26
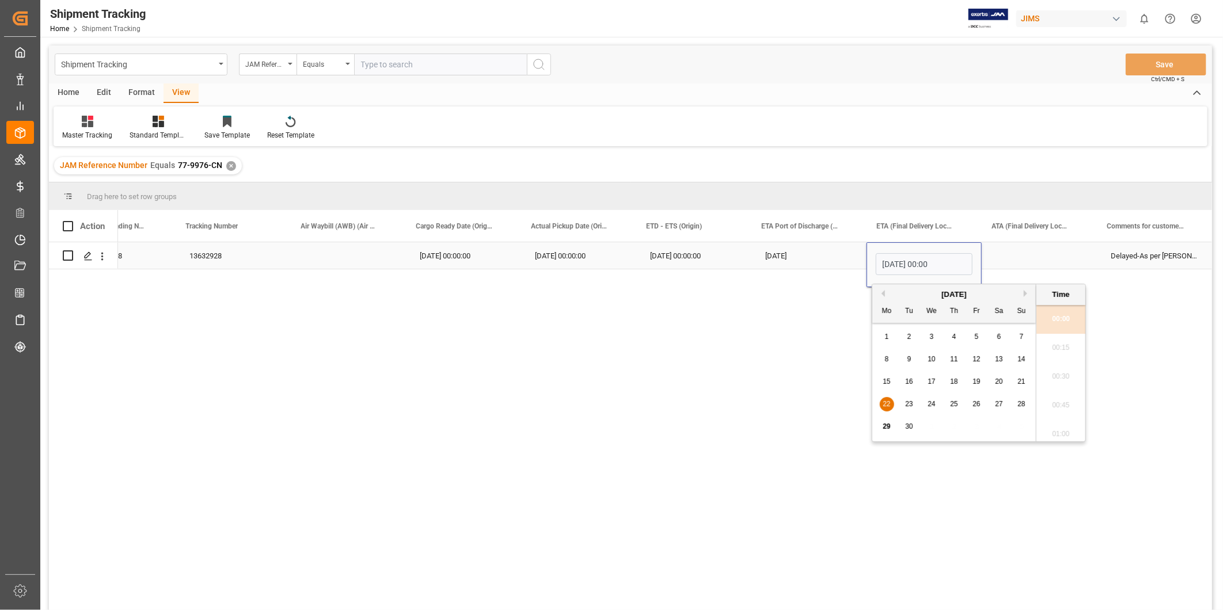
scroll to position [896, 0]
click at [1026, 290] on button "Next Month" at bounding box center [1026, 293] width 7 height 7
click at [975, 338] on span "3" at bounding box center [977, 337] width 4 height 8
type input "[DATE] 00:00"
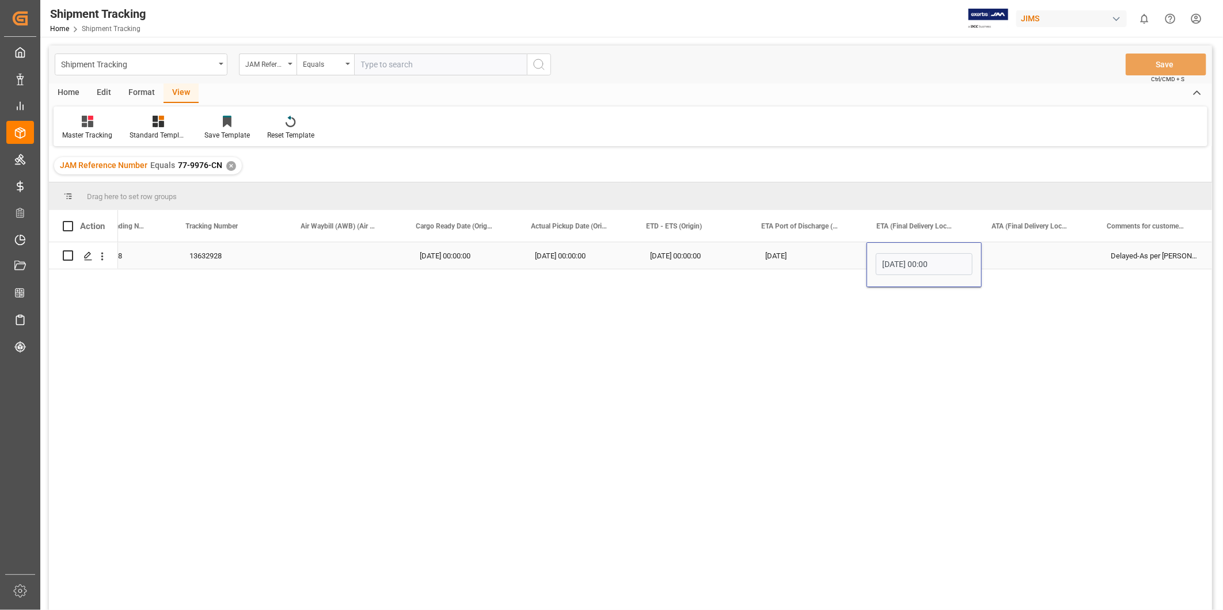
click at [977, 267] on div "[DATE] 00:00" at bounding box center [923, 264] width 115 height 45
click at [992, 260] on div "Press SPACE to select this row." at bounding box center [1038, 255] width 115 height 26
click at [1157, 73] on button "Save" at bounding box center [1165, 65] width 81 height 22
click at [219, 260] on div "13632928" at bounding box center [233, 255] width 115 height 26
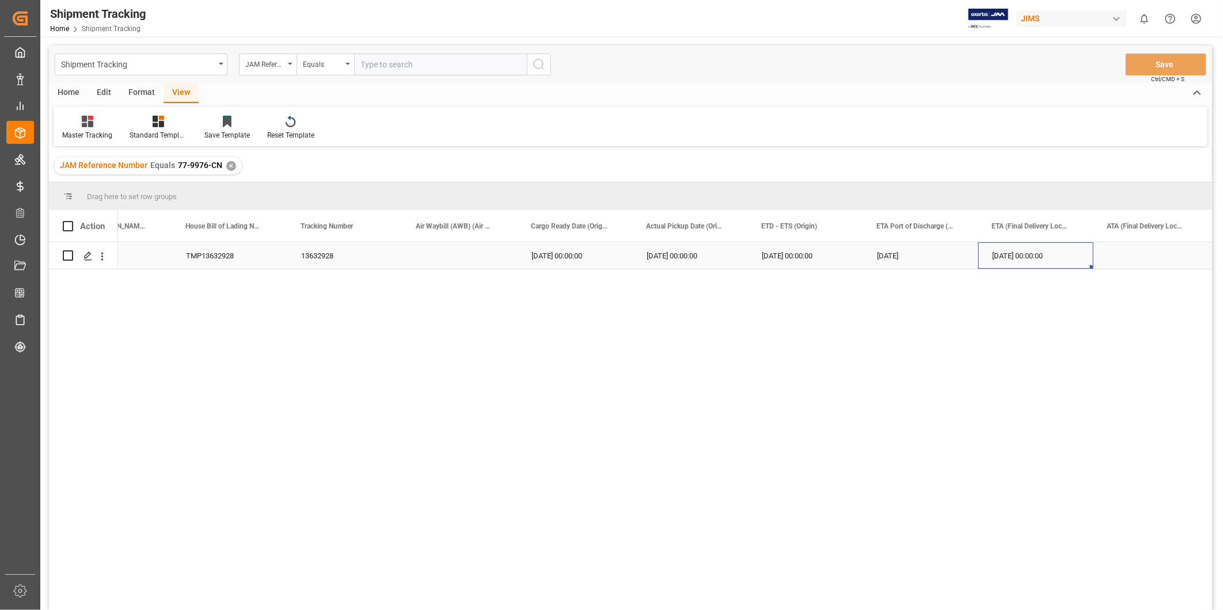
click at [1075, 253] on div "[DATE] 00:00:00" at bounding box center [1035, 255] width 115 height 26
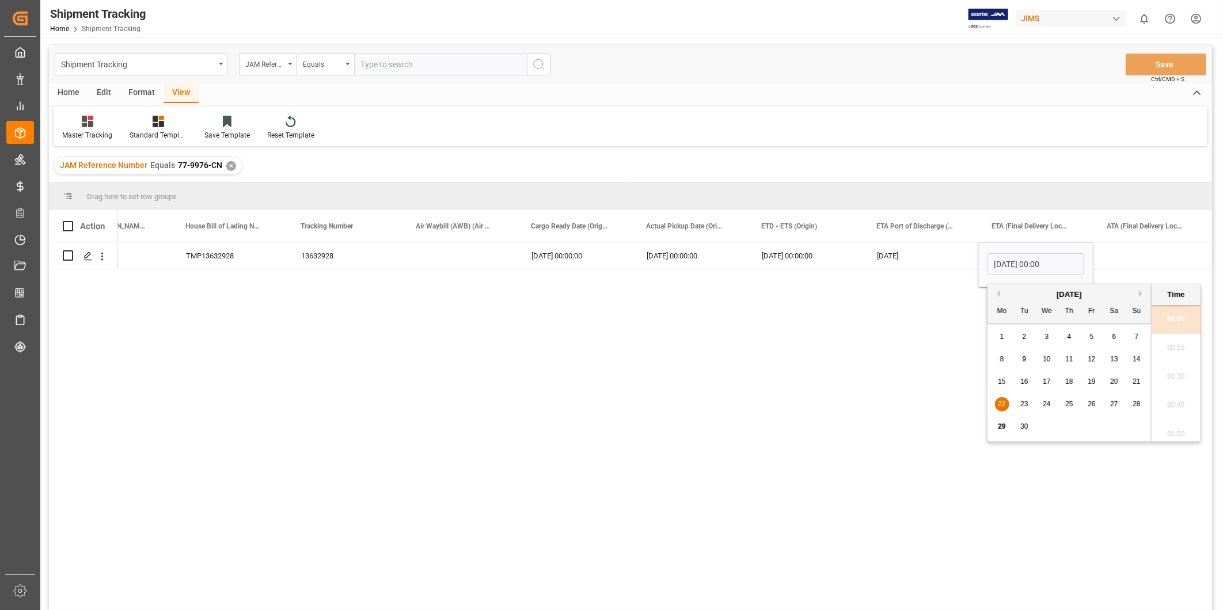
click at [1139, 291] on button "Next Month" at bounding box center [1142, 293] width 7 height 7
click at [1096, 342] on div "3" at bounding box center [1091, 337] width 14 height 14
type input "[DATE] 00:00"
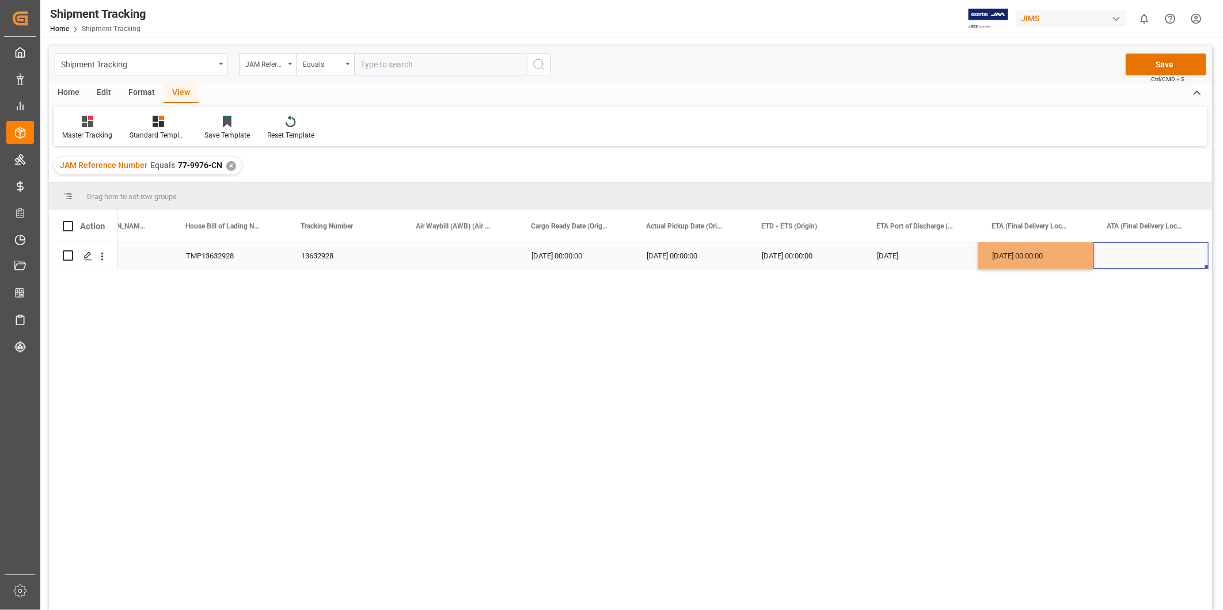
click at [1124, 253] on div "Press SPACE to select this row." at bounding box center [1150, 255] width 115 height 26
click at [1168, 68] on button "Save" at bounding box center [1165, 65] width 81 height 22
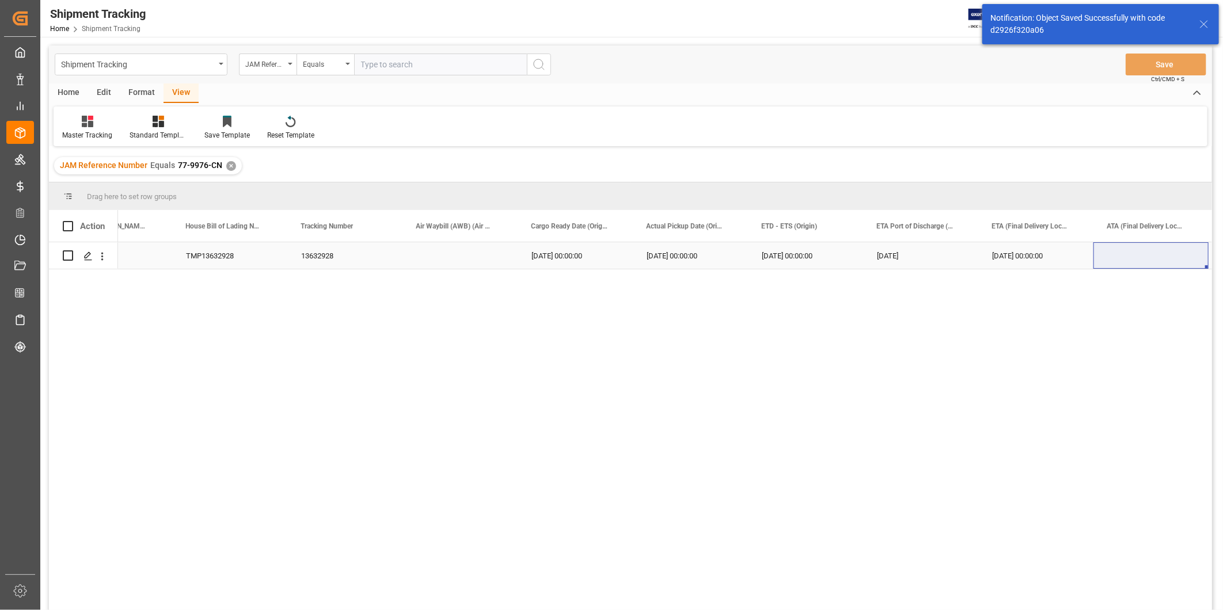
click at [637, 262] on div "[DATE] 00:00:00" at bounding box center [690, 255] width 115 height 26
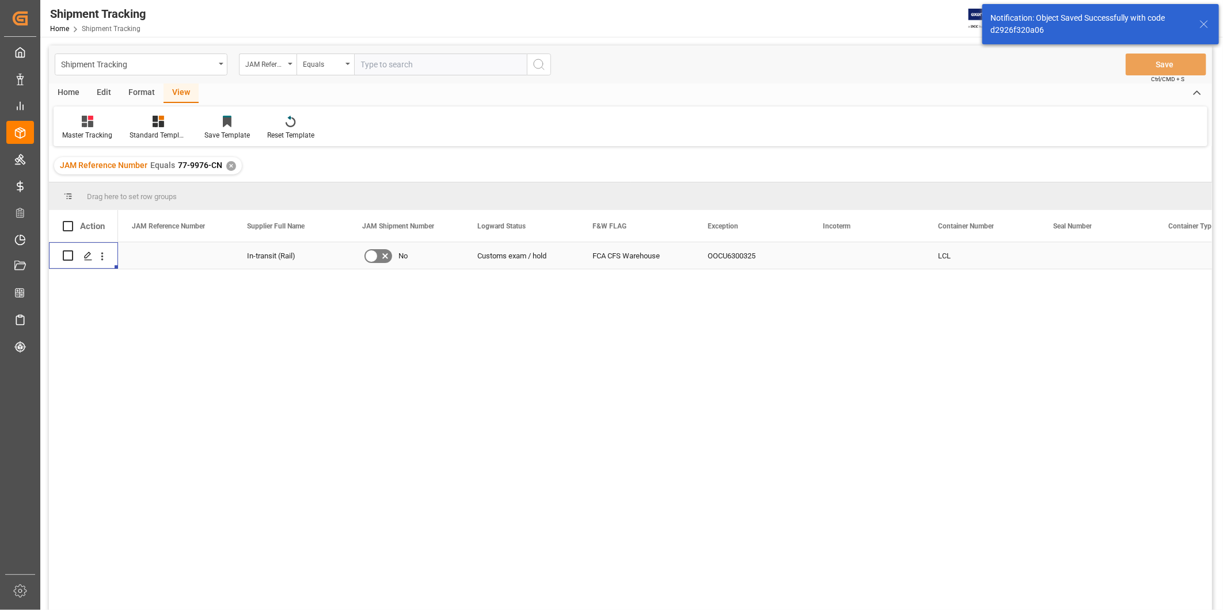
scroll to position [0, 0]
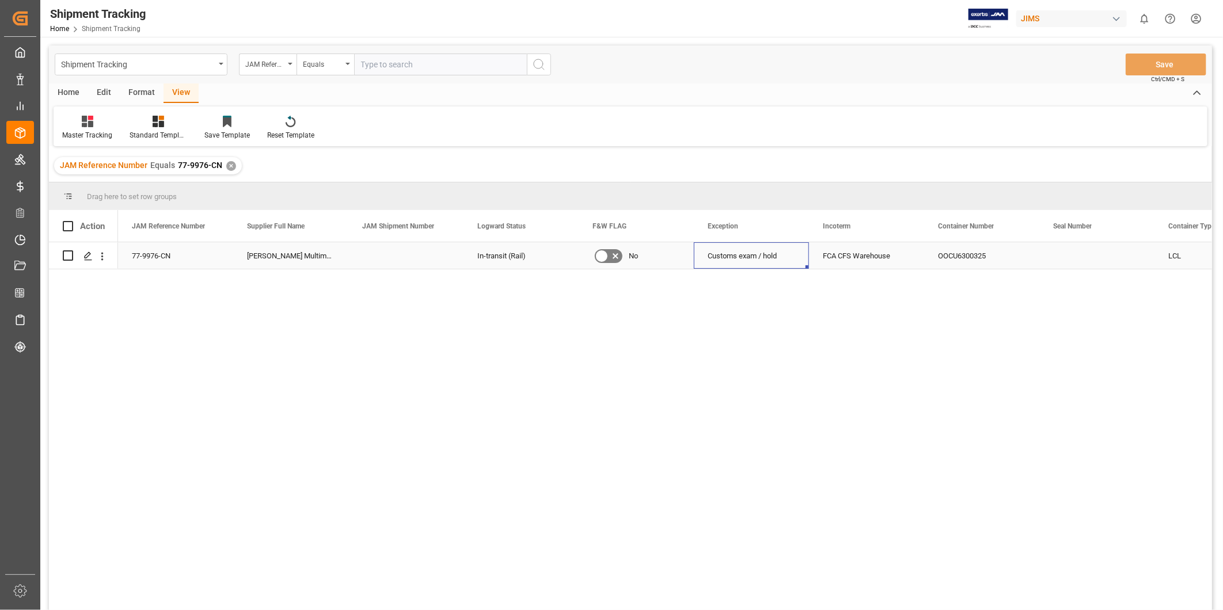
click at [705, 254] on div "Customs exam / hold" at bounding box center [751, 255] width 115 height 26
